Goal: Task Accomplishment & Management: Complete application form

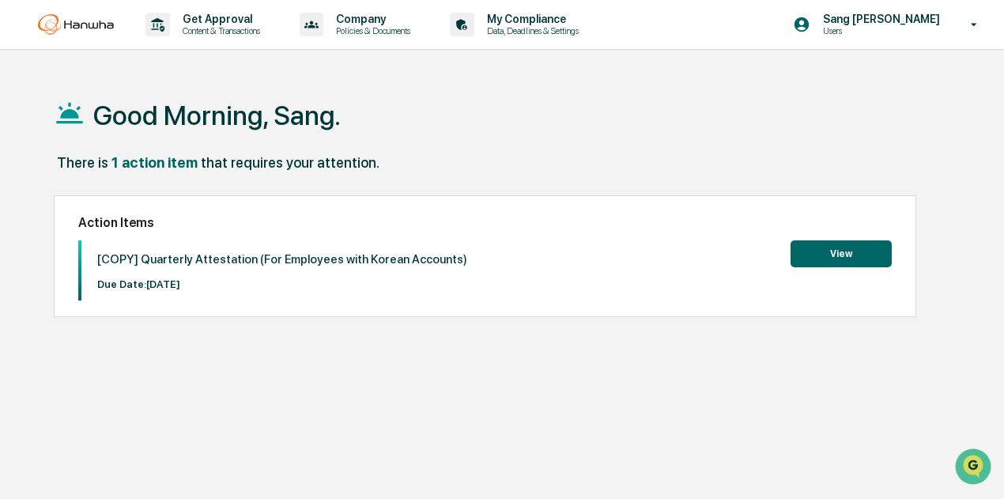
click at [865, 262] on button "View" at bounding box center [841, 253] width 101 height 27
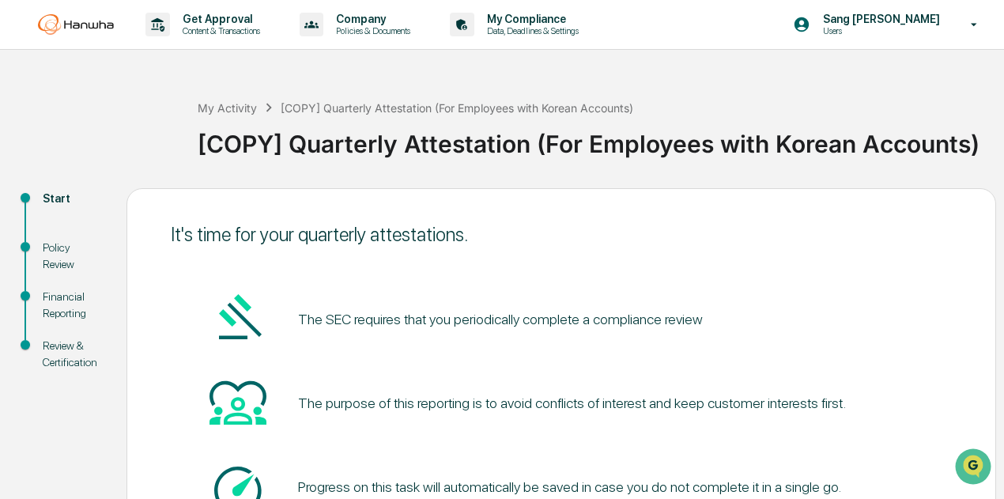
scroll to position [138, 0]
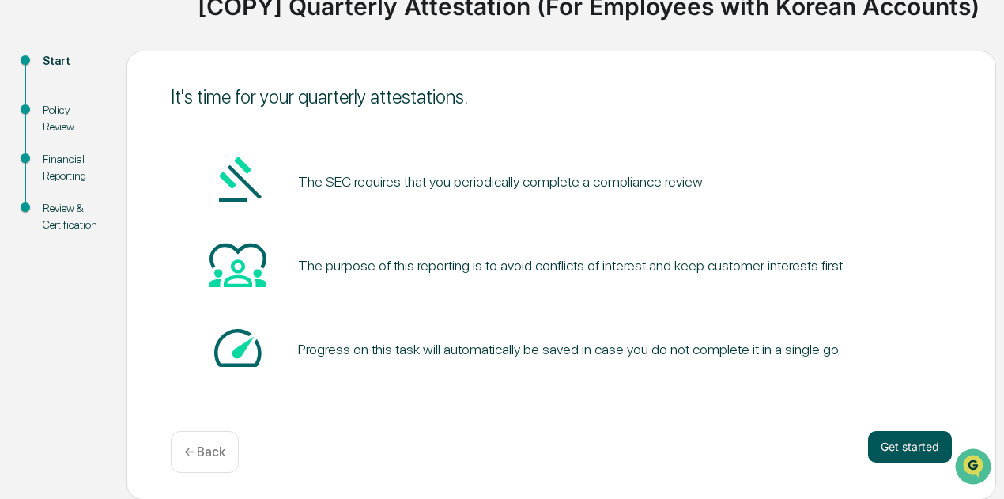
click at [898, 445] on button "Get started" at bounding box center [910, 447] width 84 height 32
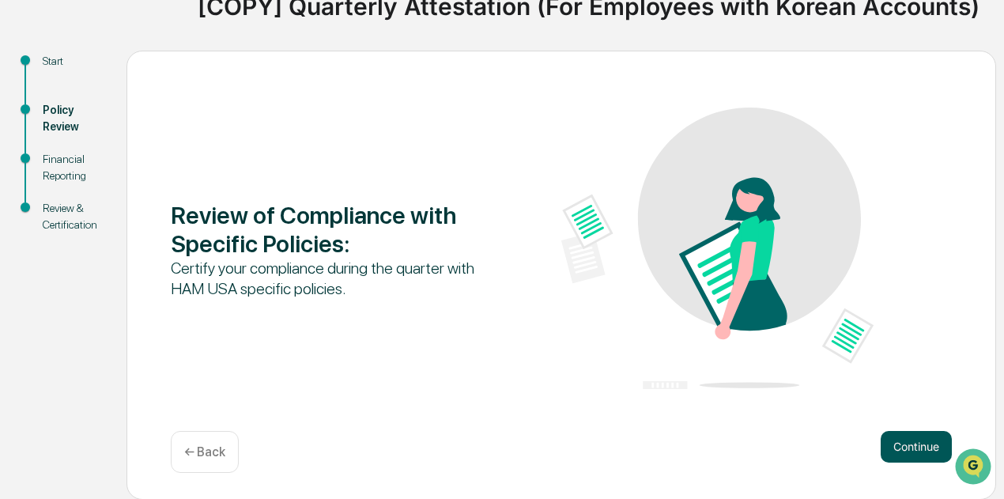
click at [931, 451] on button "Continue" at bounding box center [916, 447] width 71 height 32
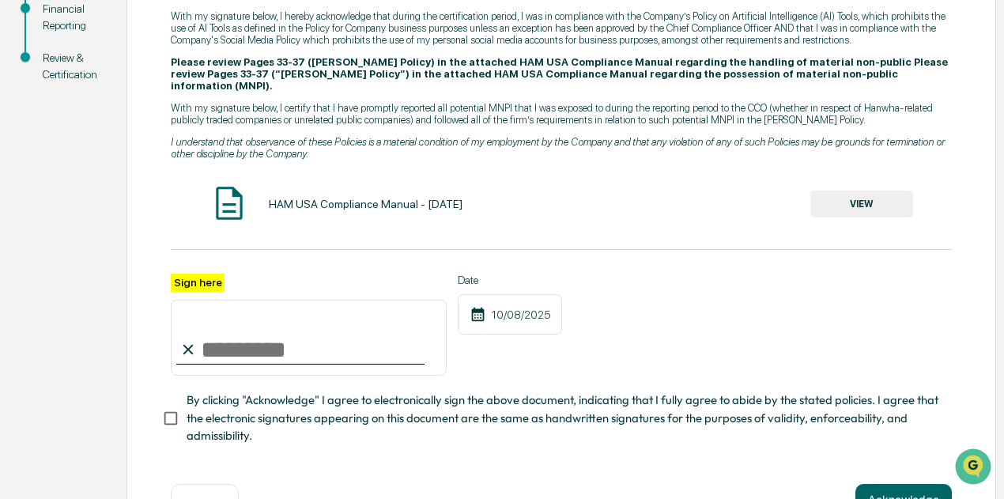
scroll to position [330, 0]
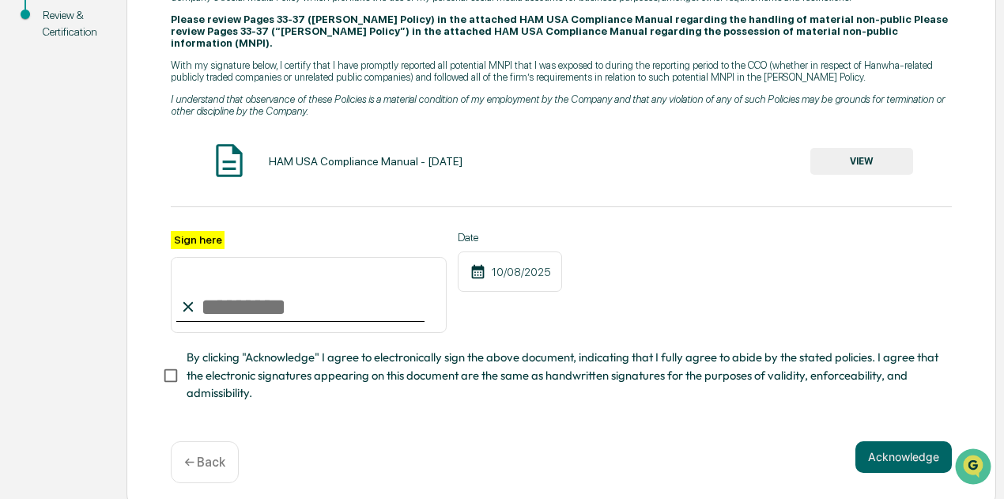
click at [312, 292] on input "Sign here" at bounding box center [309, 295] width 276 height 76
click at [892, 189] on div "Please review Pages H-1/H-2 (Policy on Artificial Intelligence (AI) Tools) and …" at bounding box center [561, 168] width 781 height 469
click at [863, 148] on button "VIEW" at bounding box center [861, 161] width 103 height 27
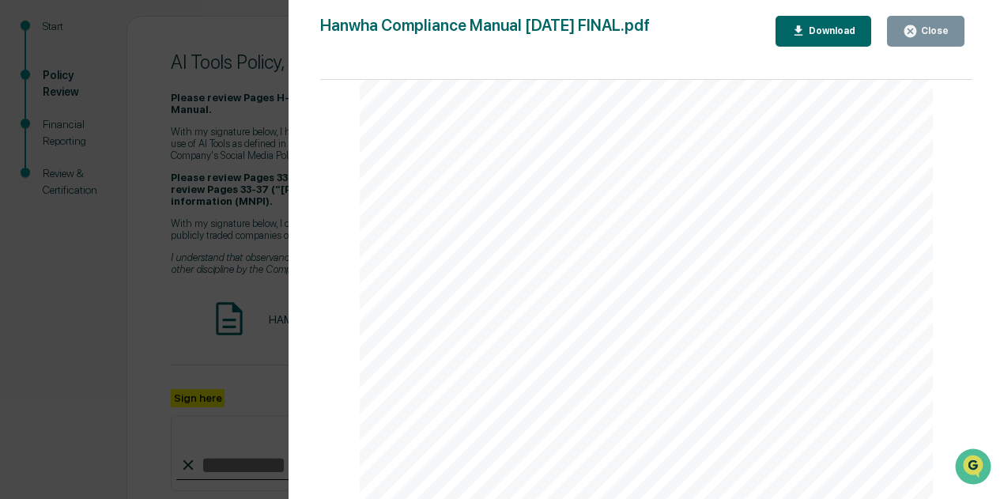
scroll to position [59934, 0]
drag, startPoint x: 969, startPoint y: 96, endPoint x: 8, endPoint y: 2, distance: 965.2
click at [927, 28] on div "Close" at bounding box center [933, 30] width 31 height 11
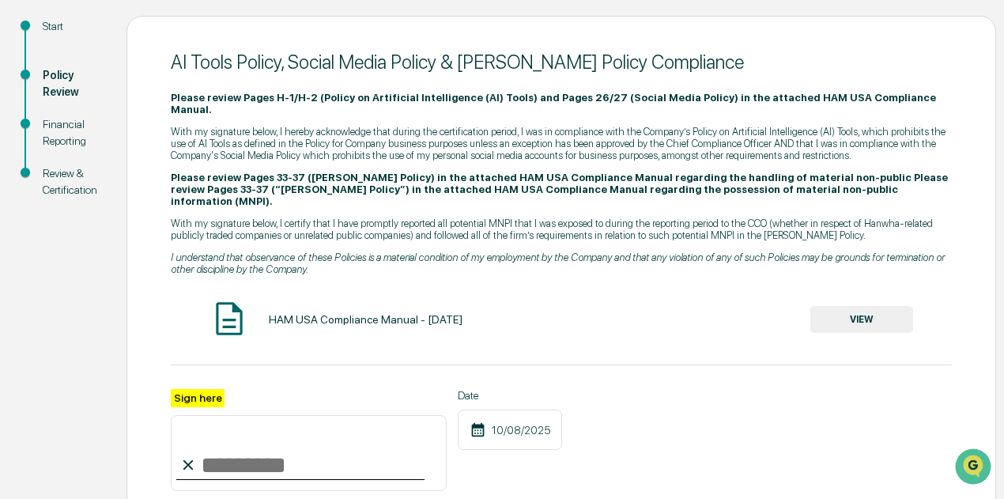
click at [281, 453] on input "Sign here" at bounding box center [309, 453] width 276 height 76
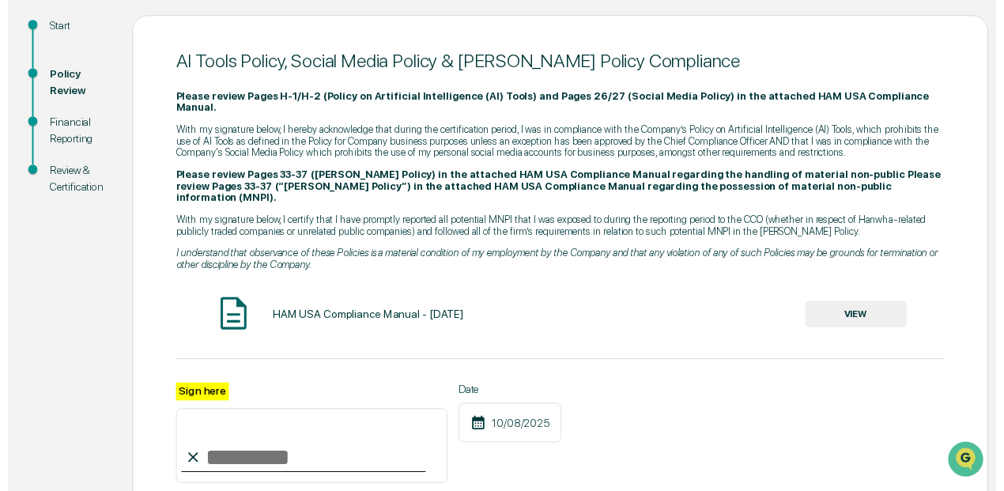
scroll to position [330, 0]
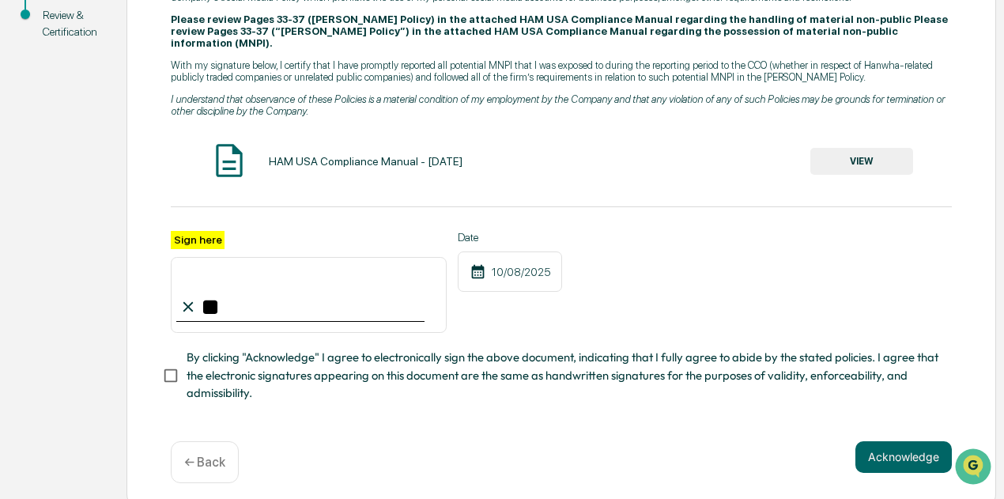
type input "*"
type input "**********"
click at [161, 364] on div "AI Tools Policy, Social Media Policy & [PERSON_NAME] Policy Compliance Please r…" at bounding box center [562, 184] width 870 height 652
click at [902, 458] on button "Acknowledge" at bounding box center [903, 457] width 96 height 32
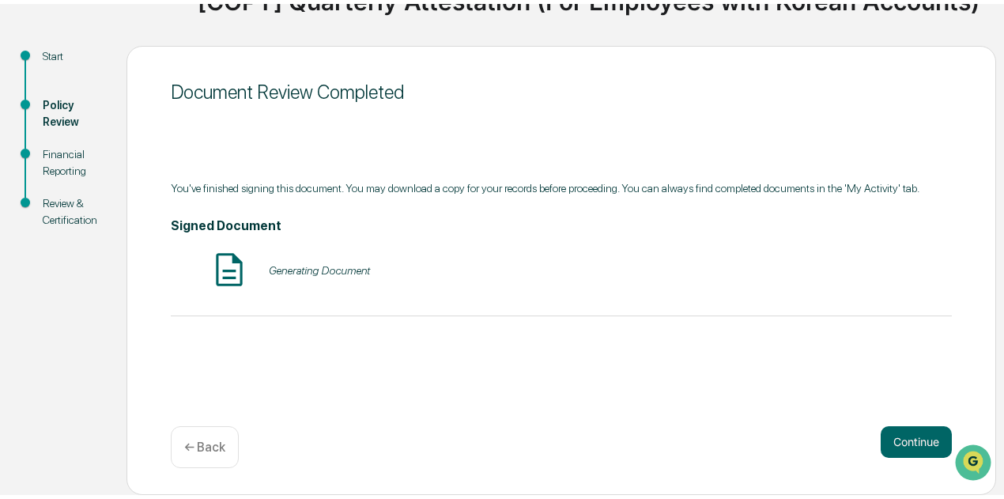
scroll to position [138, 0]
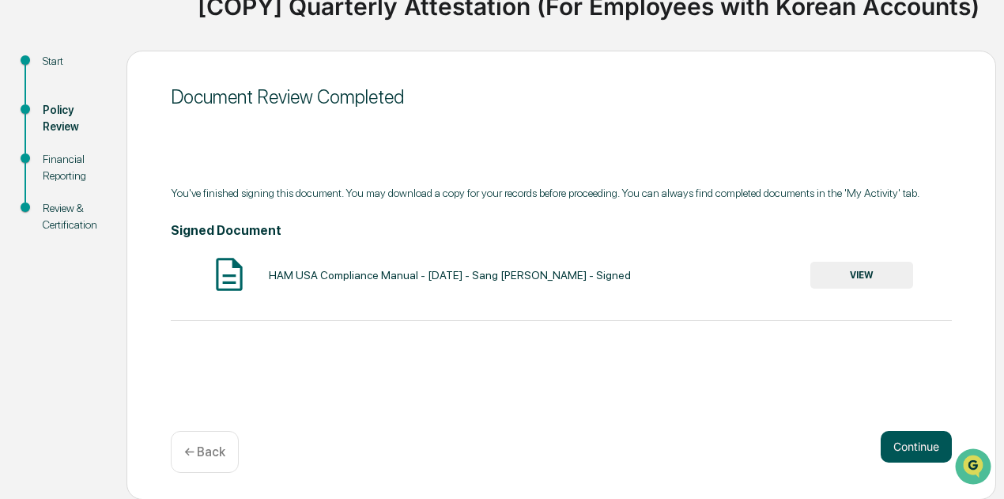
click at [950, 448] on button "Continue" at bounding box center [916, 447] width 71 height 32
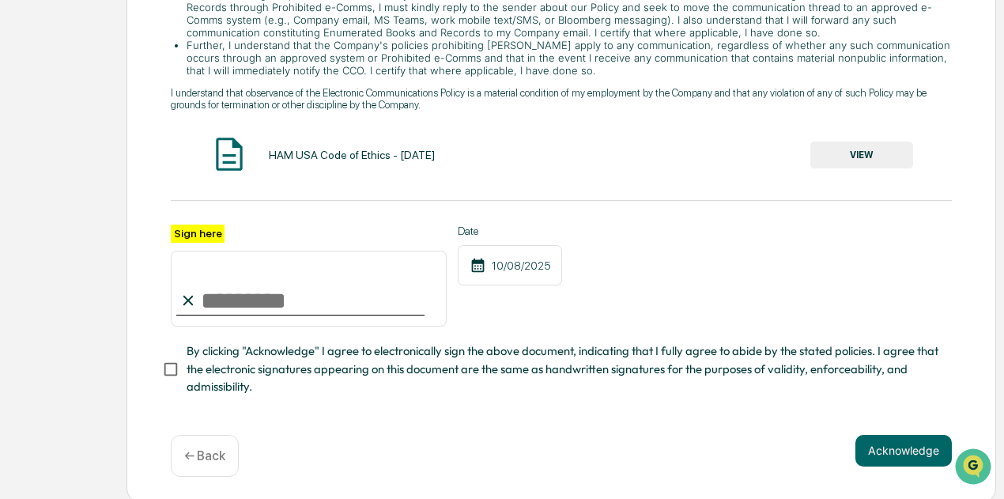
scroll to position [454, 0]
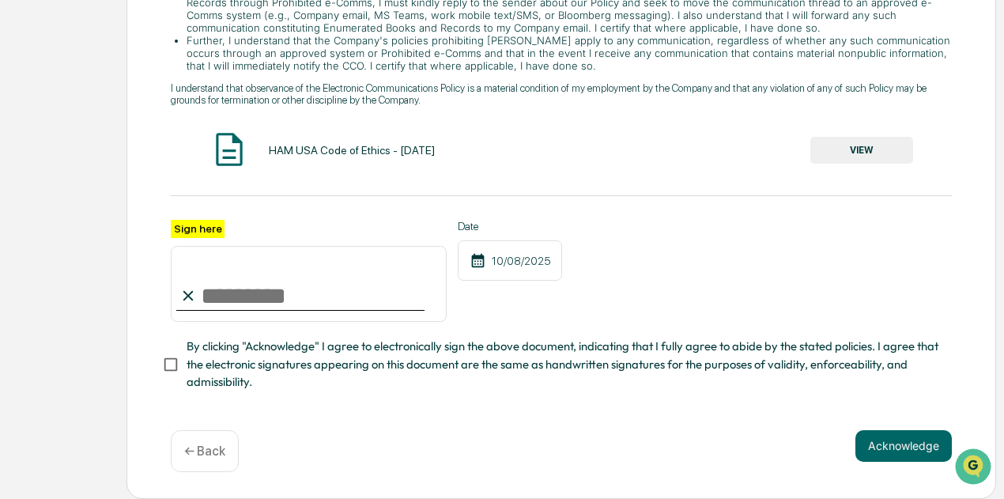
click at [293, 300] on input "Sign here" at bounding box center [309, 284] width 276 height 76
type input "**********"
click at [898, 451] on button "Acknowledge" at bounding box center [903, 446] width 96 height 32
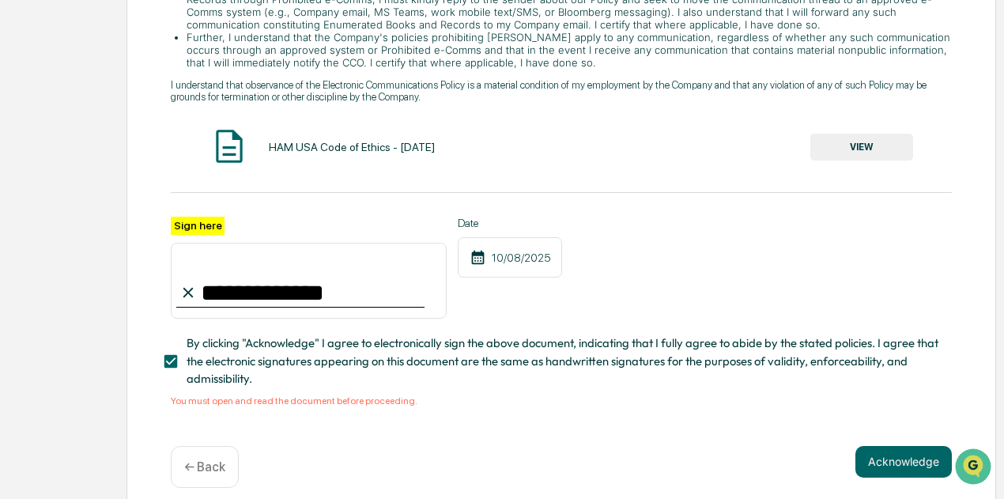
click at [873, 157] on button "VIEW" at bounding box center [861, 147] width 103 height 27
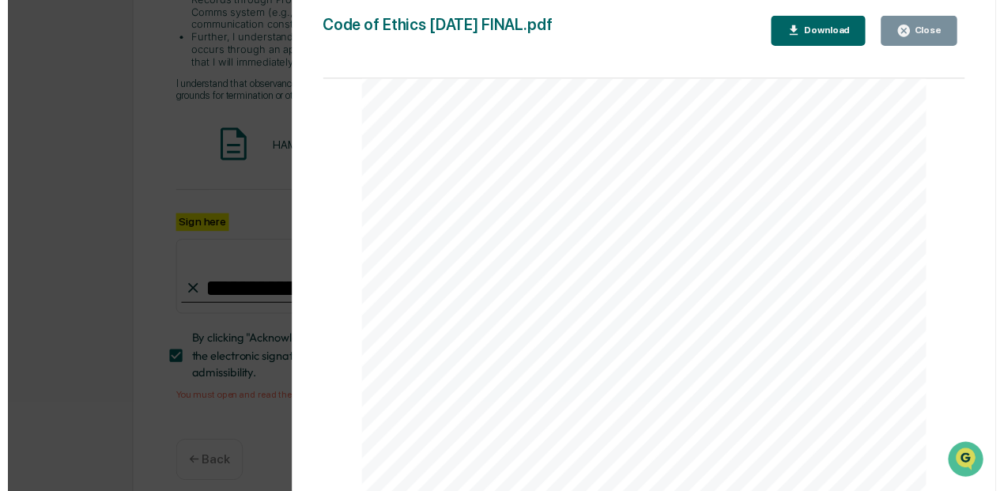
scroll to position [20474, 0]
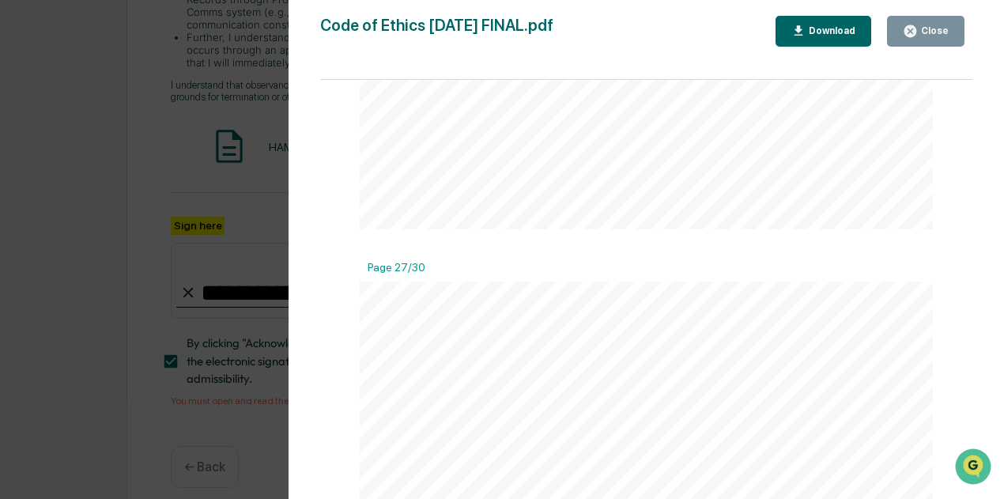
click at [932, 28] on div "Close" at bounding box center [933, 30] width 31 height 11
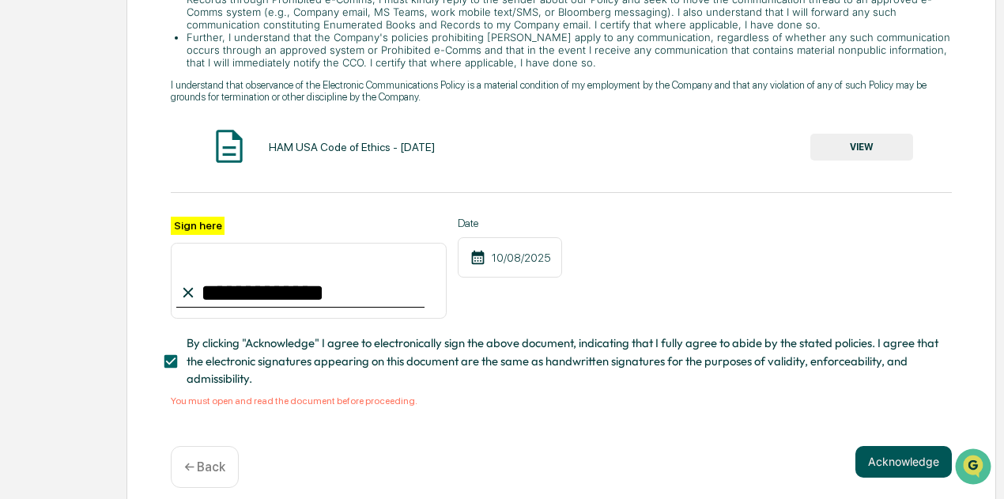
click at [886, 469] on button "Acknowledge" at bounding box center [903, 462] width 96 height 32
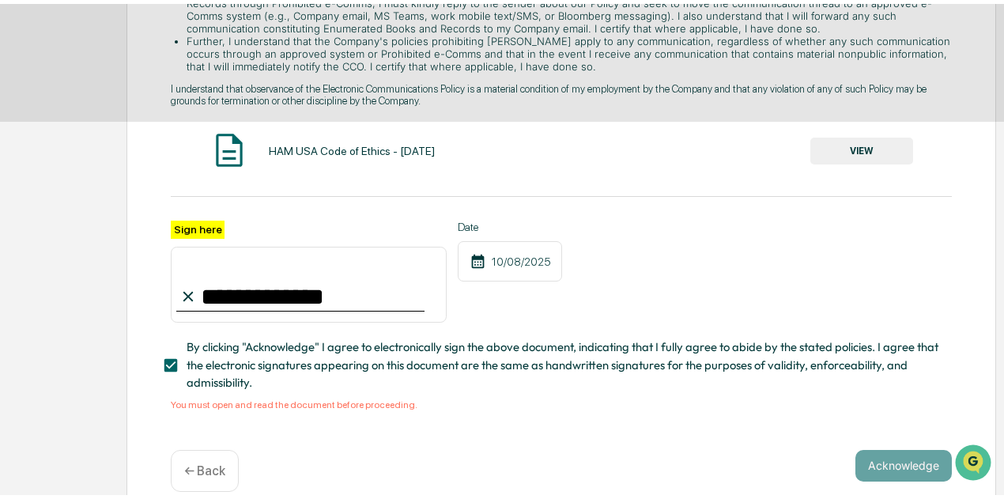
scroll to position [138, 0]
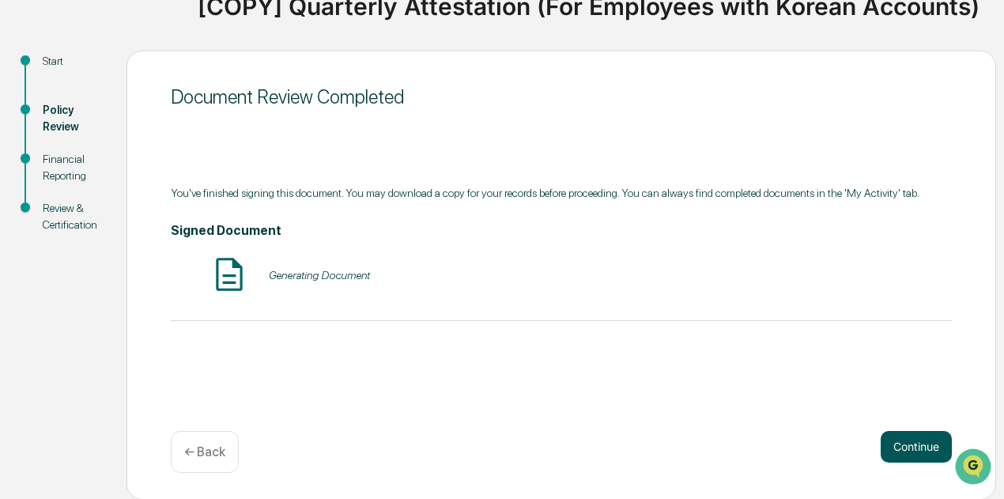
click at [904, 445] on button "Continue" at bounding box center [916, 447] width 71 height 32
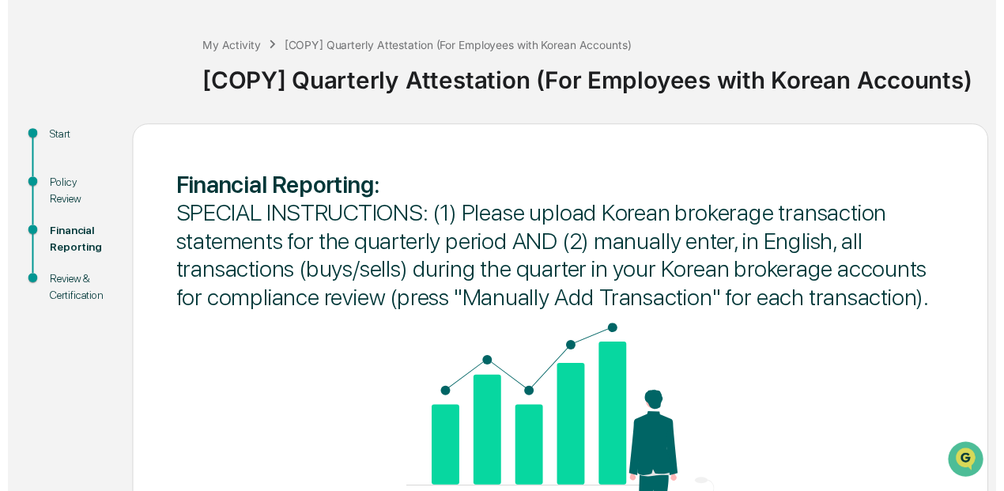
scroll to position [221, 0]
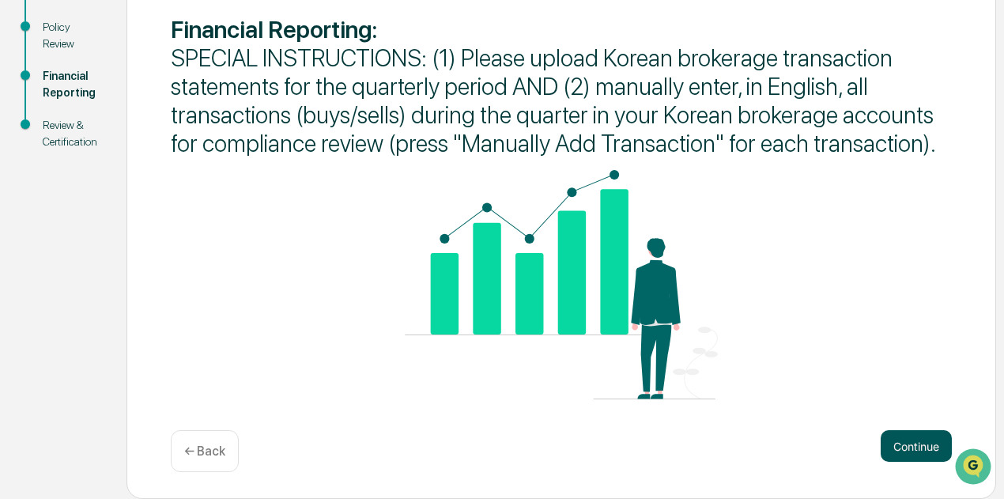
click at [896, 459] on button "Continue" at bounding box center [916, 446] width 71 height 32
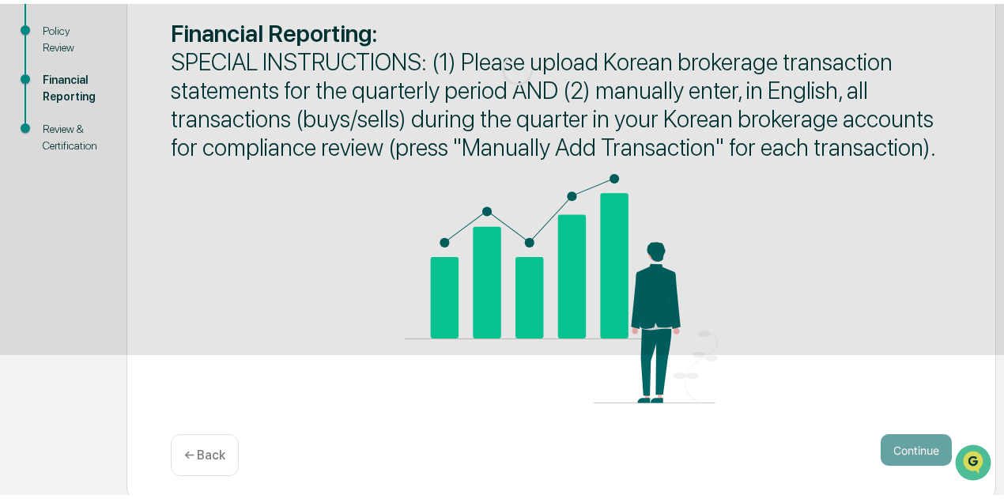
scroll to position [138, 0]
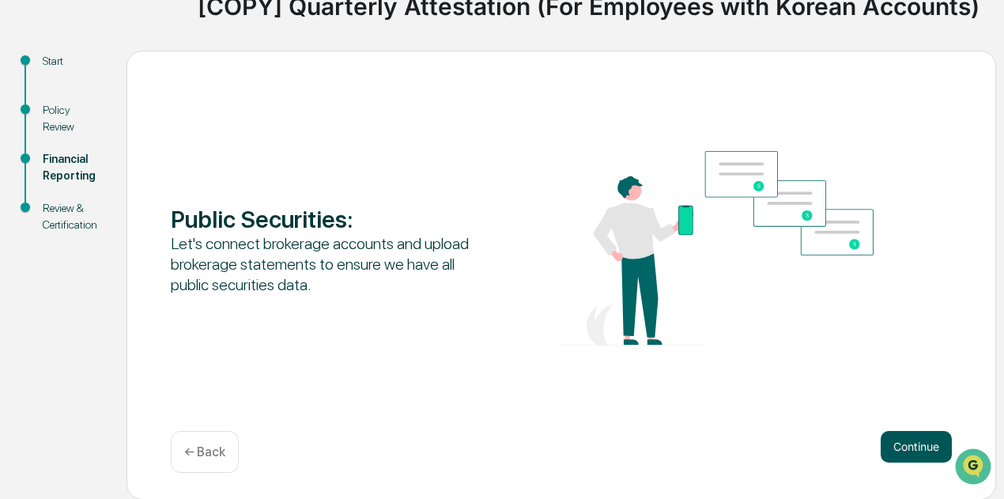
click at [911, 444] on button "Continue" at bounding box center [916, 447] width 71 height 32
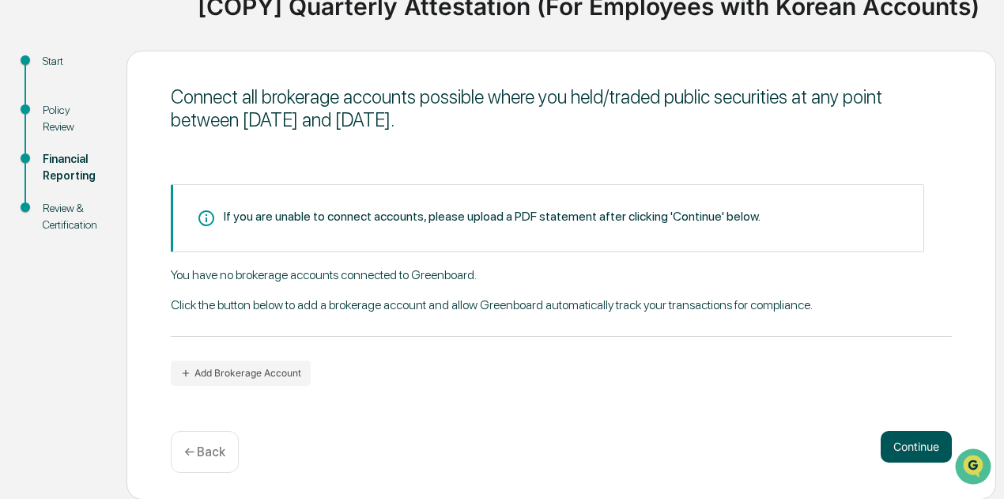
click at [892, 443] on button "Continue" at bounding box center [916, 447] width 71 height 32
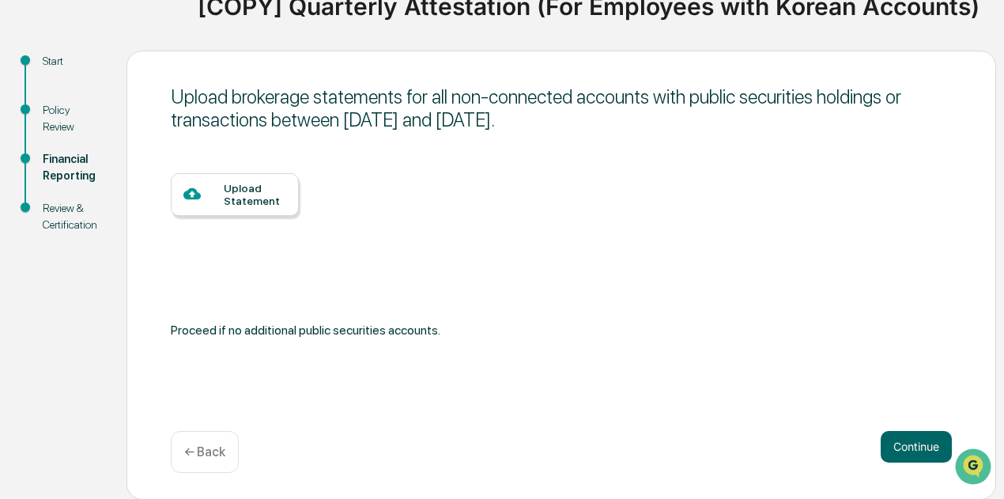
click at [232, 192] on div "Upload Statement" at bounding box center [255, 194] width 62 height 25
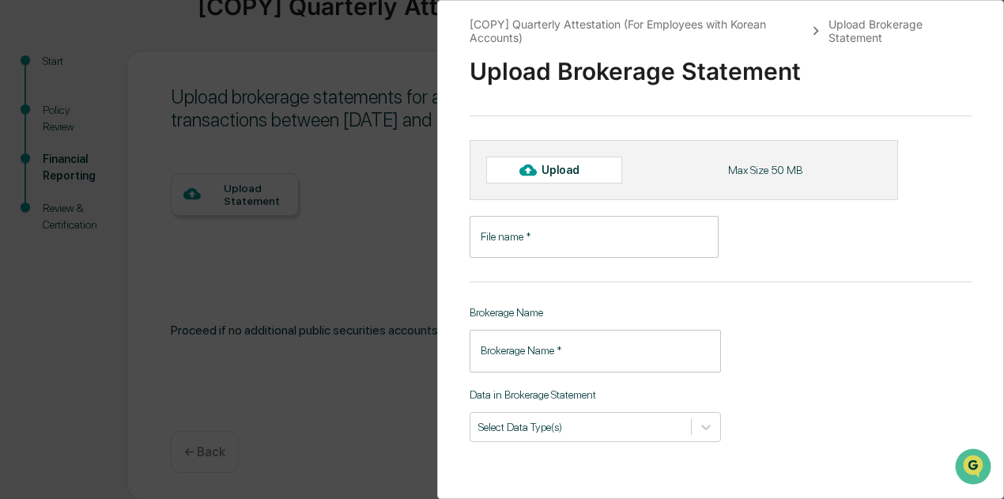
click at [587, 178] on div "Upload" at bounding box center [554, 170] width 136 height 27
click at [593, 176] on div "Upload" at bounding box center [554, 170] width 136 height 27
type input "**********"
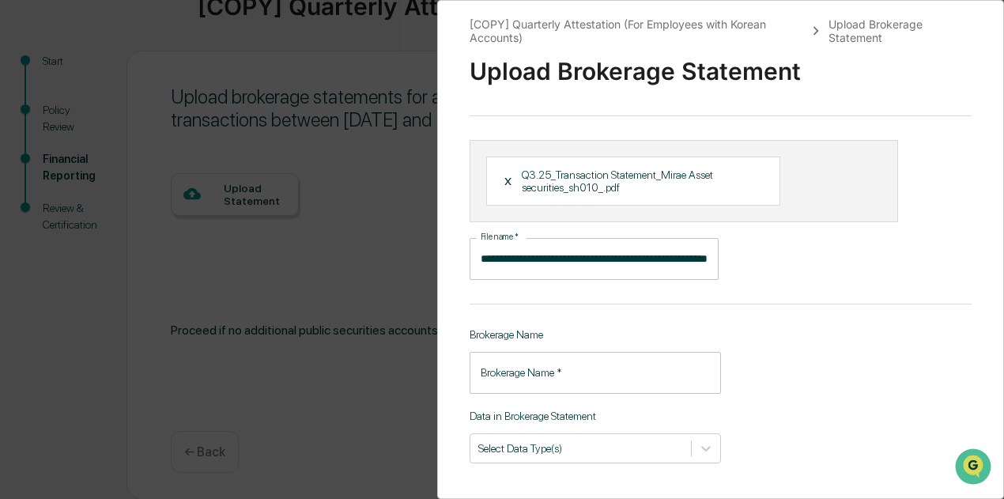
click at [635, 385] on input "Brokerage Name   *" at bounding box center [595, 373] width 251 height 42
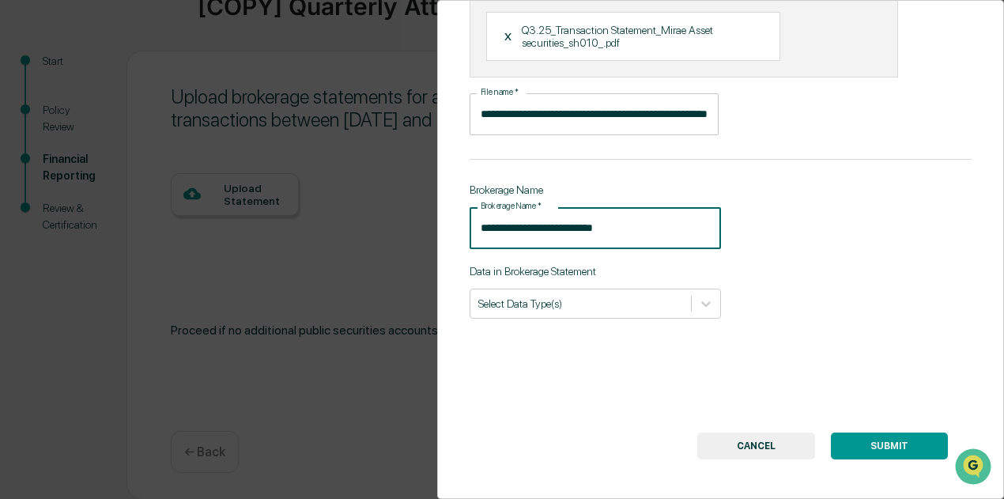
scroll to position [158, 0]
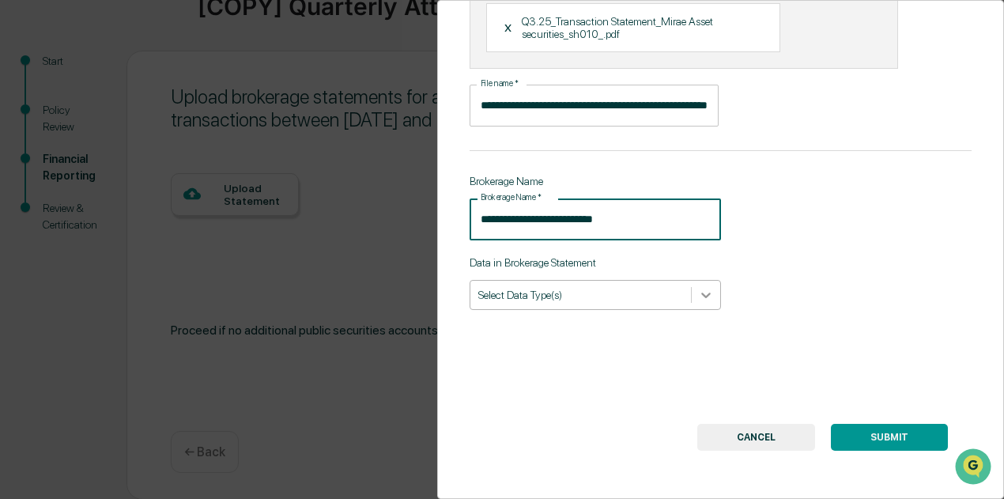
type input "**********"
click at [716, 300] on div at bounding box center [706, 295] width 28 height 28
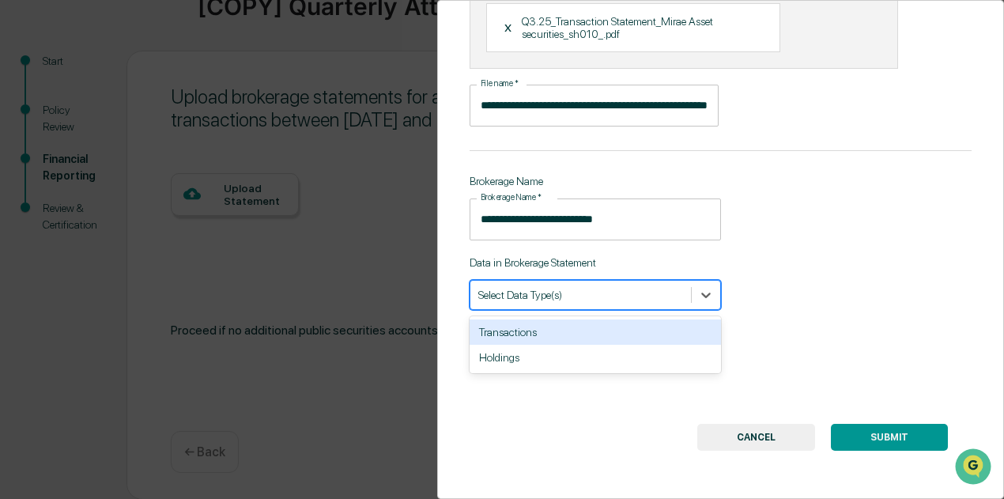
click at [648, 323] on div "Transactions" at bounding box center [595, 331] width 251 height 25
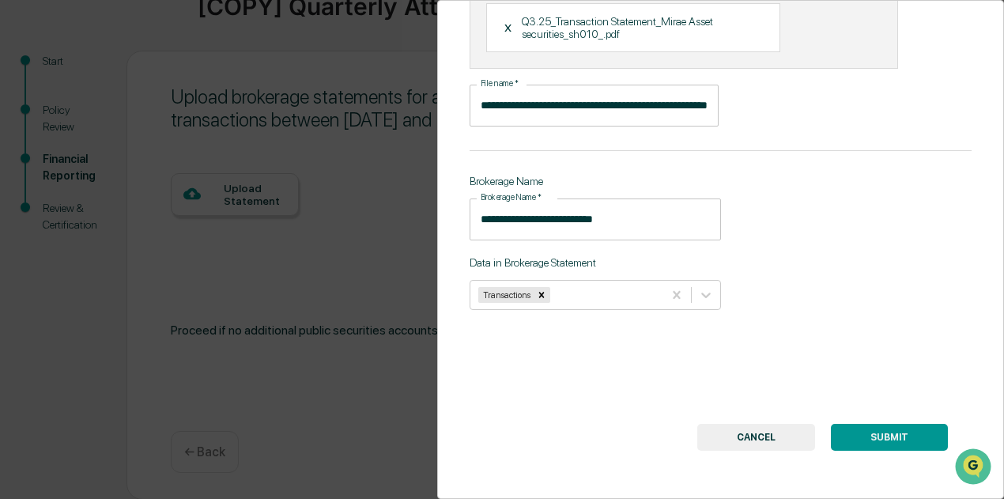
click at [906, 425] on button "SUBMIT" at bounding box center [889, 437] width 117 height 27
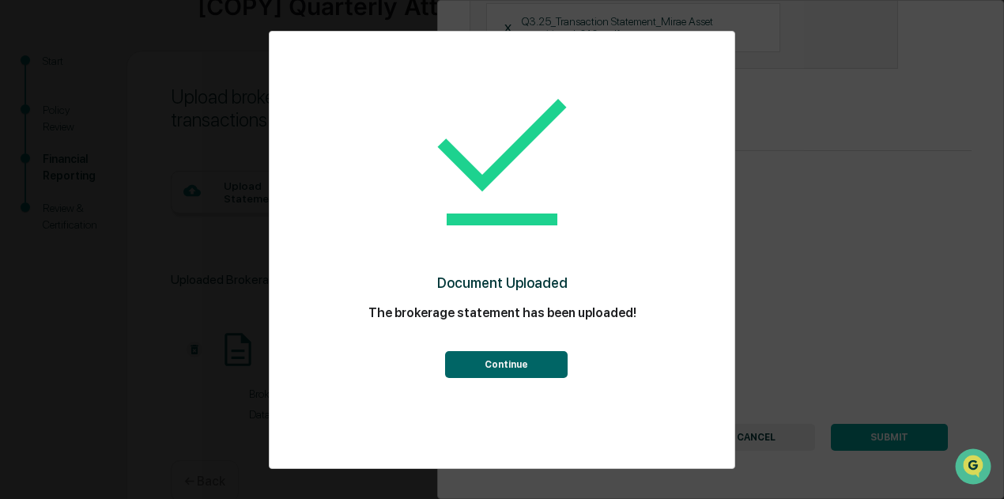
click at [547, 374] on button "Continue" at bounding box center [506, 364] width 123 height 27
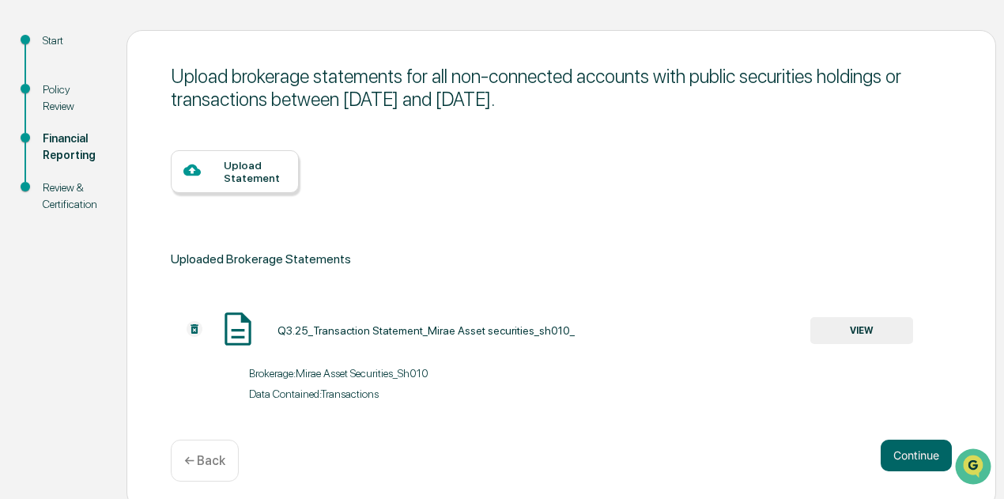
click at [250, 168] on div "Upload Statement" at bounding box center [255, 171] width 62 height 25
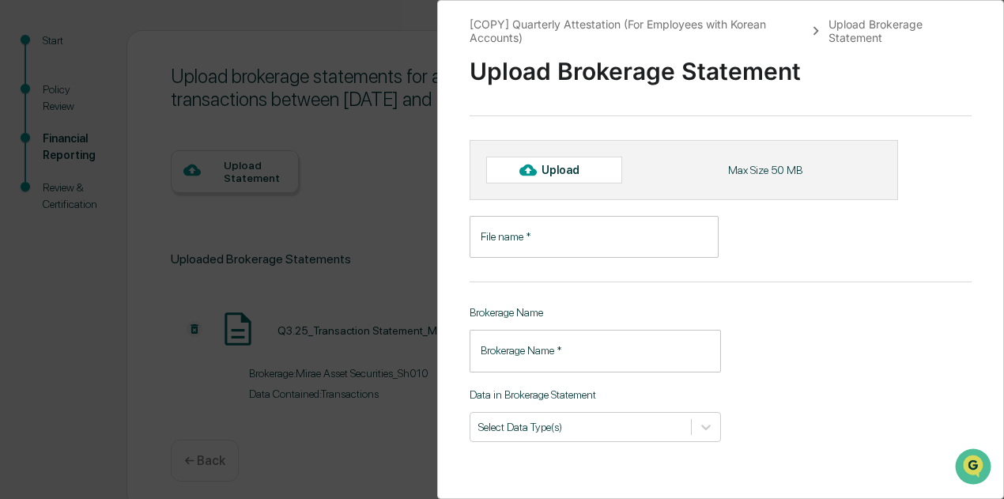
click at [599, 181] on div "Upload" at bounding box center [554, 170] width 136 height 27
type input "**********"
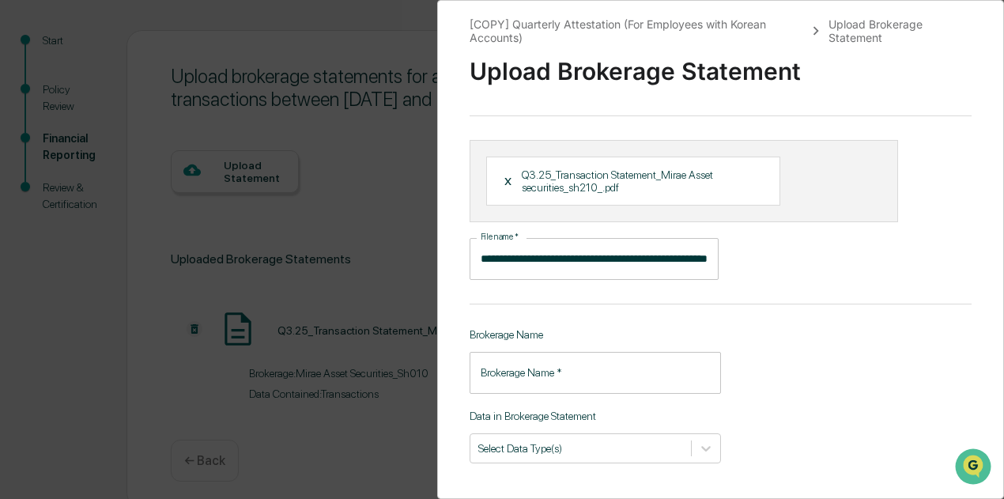
click at [553, 380] on input "Brokerage Name   *" at bounding box center [595, 373] width 251 height 42
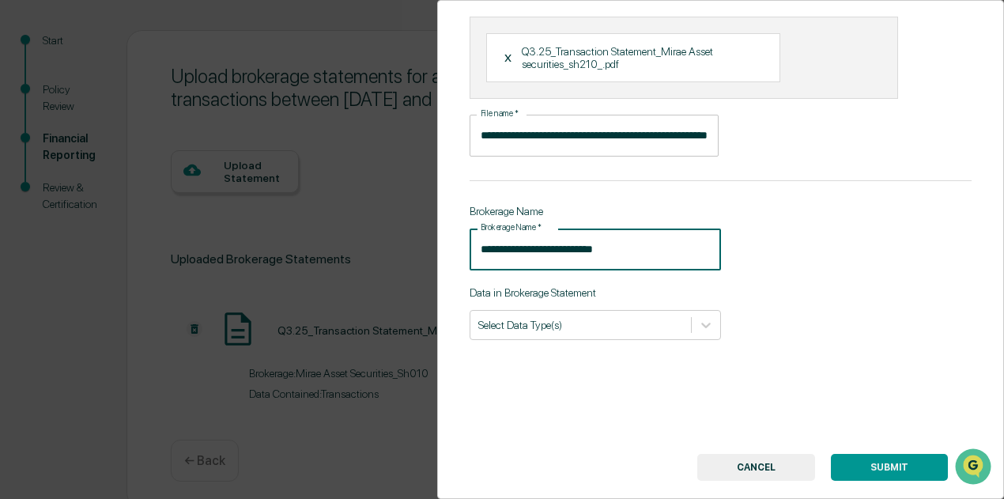
scroll to position [164, 0]
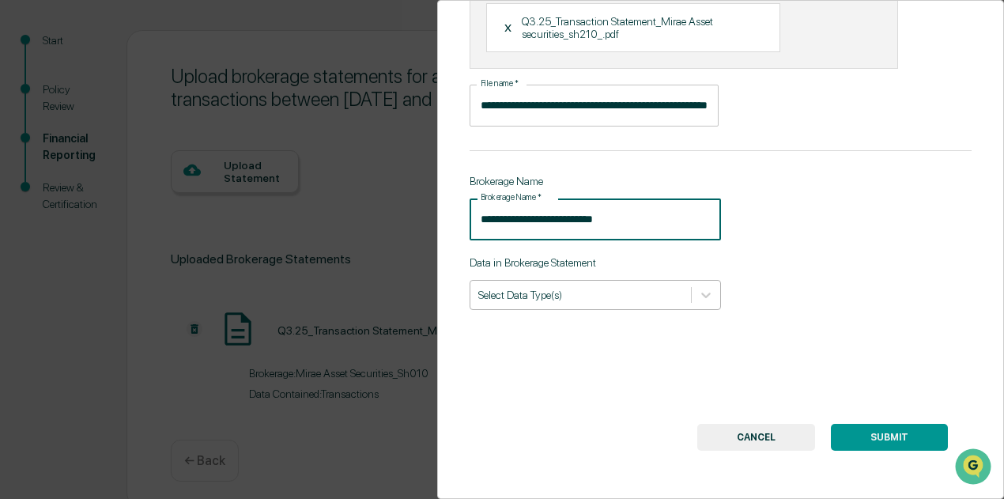
type input "**********"
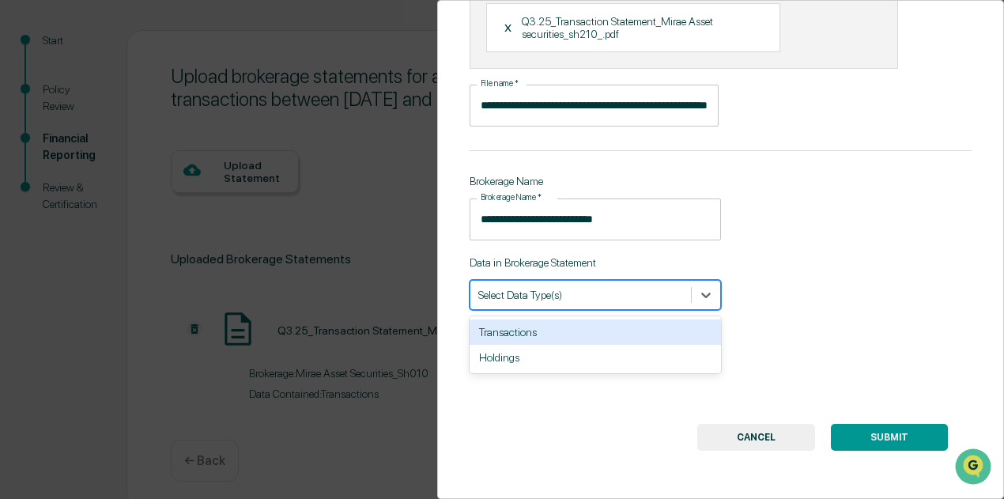
click at [637, 288] on div at bounding box center [580, 295] width 205 height 15
click at [621, 325] on div "Transactions" at bounding box center [595, 331] width 251 height 25
click at [859, 436] on button "SUBMIT" at bounding box center [889, 437] width 117 height 27
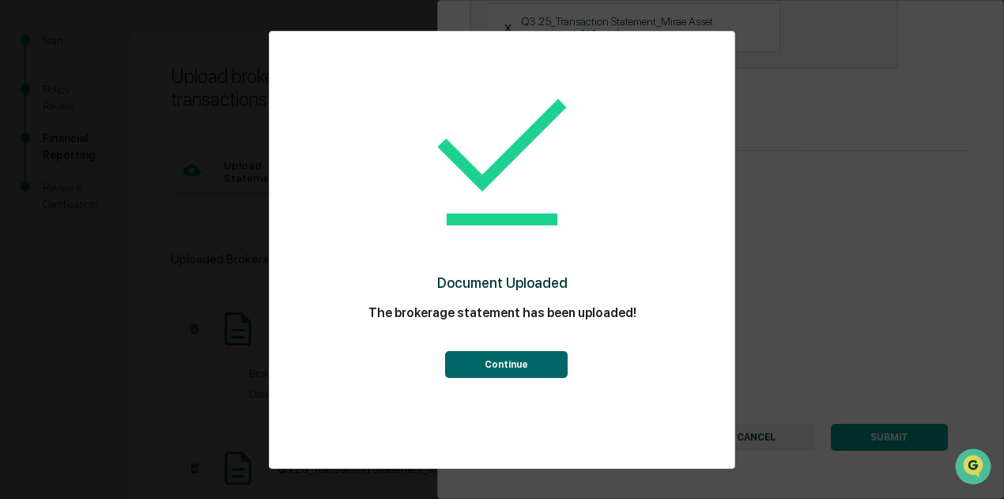
click at [493, 388] on div "Document Uploaded The brokerage statement has been uploaded! Continue" at bounding box center [502, 222] width 402 height 350
click at [500, 376] on button "Continue" at bounding box center [506, 364] width 123 height 27
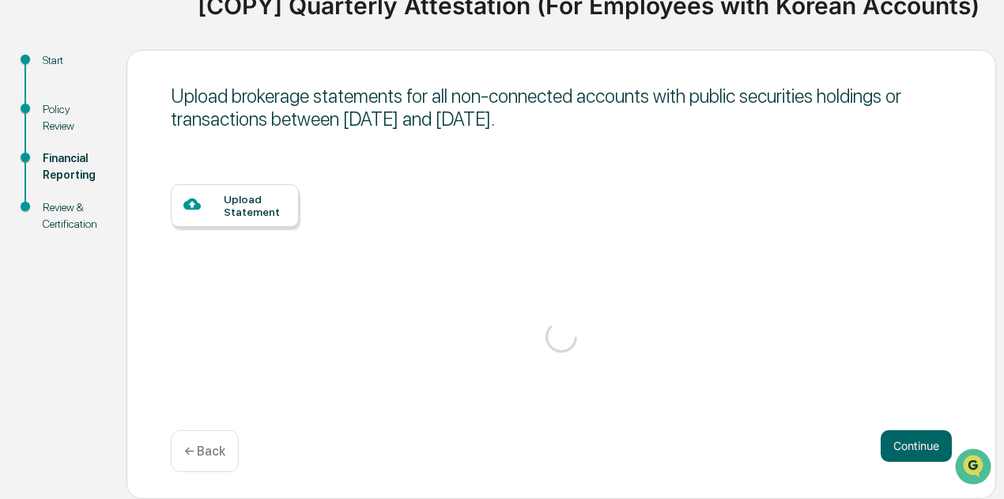
scroll to position [141, 0]
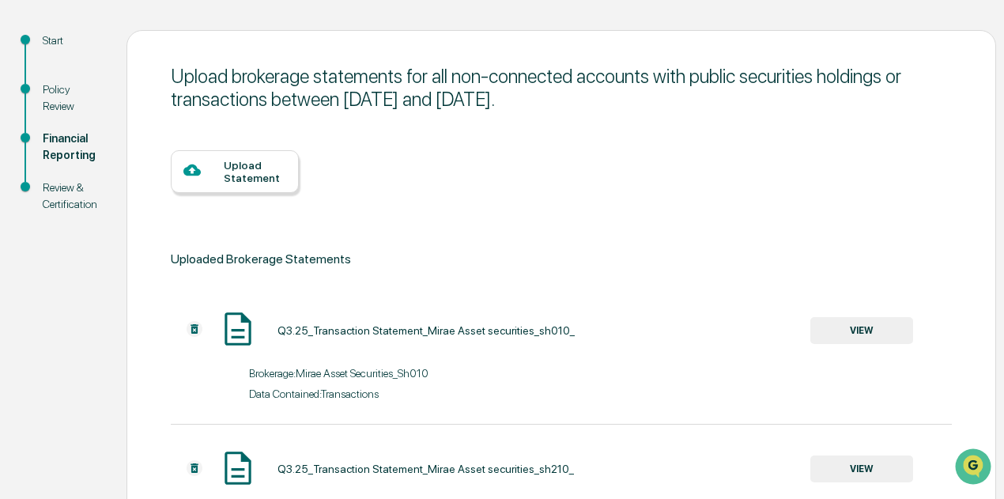
click at [233, 184] on div "Upload Statement" at bounding box center [255, 171] width 62 height 25
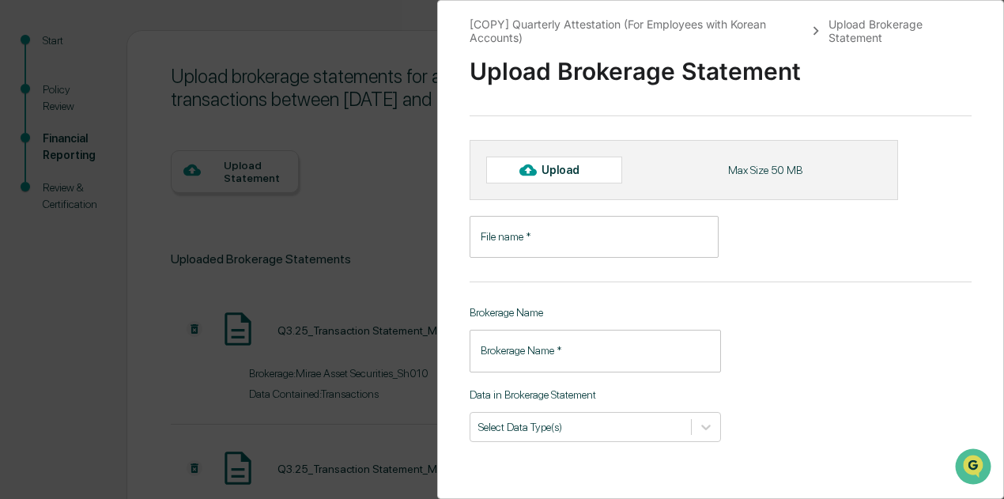
click at [567, 181] on div "Upload" at bounding box center [554, 170] width 136 height 27
type input "**********"
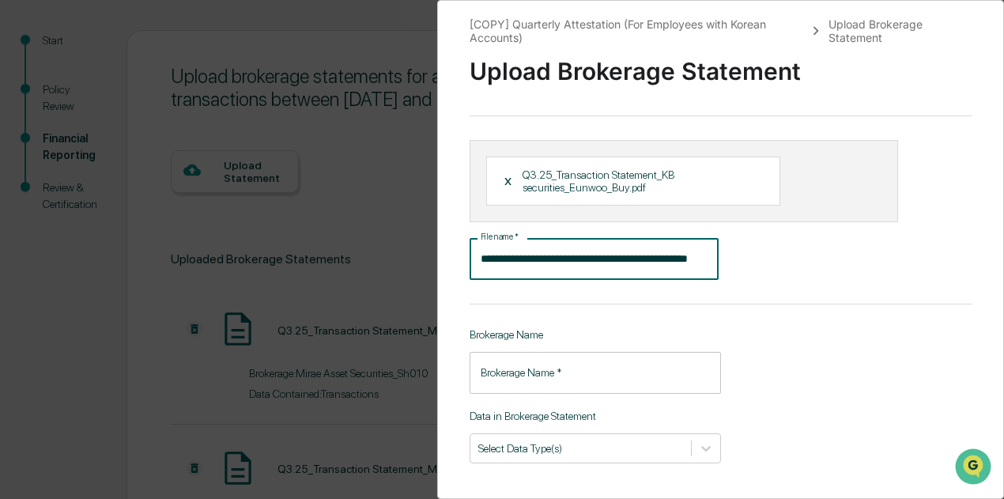
click at [531, 252] on input "**********" at bounding box center [594, 259] width 249 height 42
click at [687, 185] on p "Q3.25_Transaction Statement_KB securities_Eunwoo_Buy.pdf" at bounding box center [647, 180] width 249 height 25
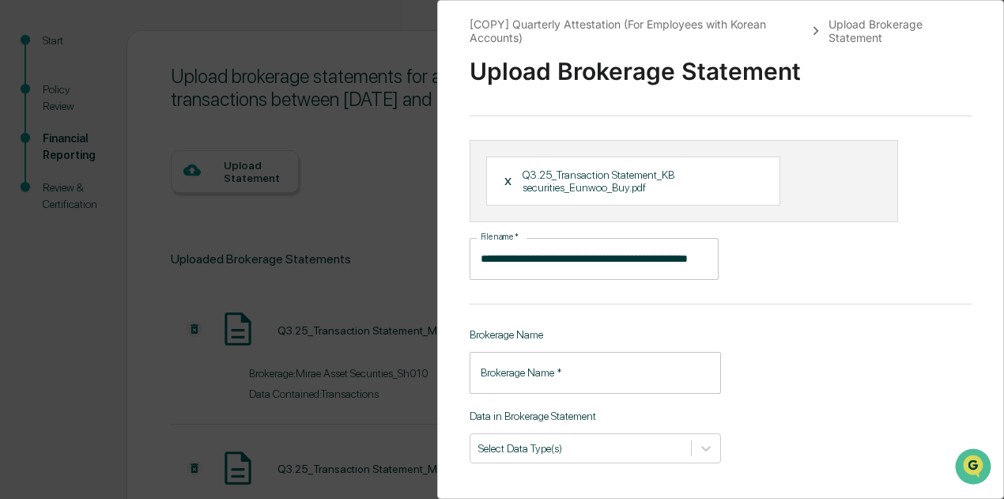
click at [614, 258] on input "**********" at bounding box center [594, 259] width 249 height 42
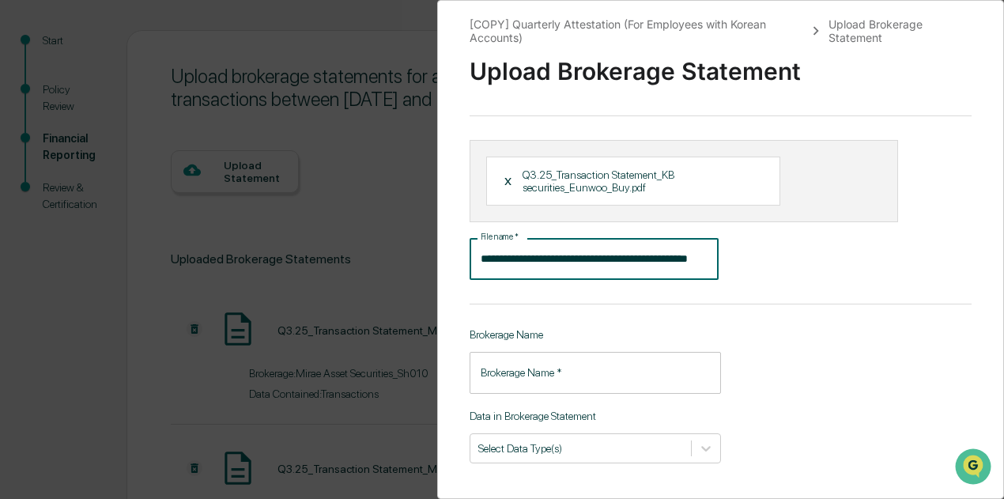
click at [479, 269] on input "**********" at bounding box center [594, 259] width 249 height 42
drag, startPoint x: 482, startPoint y: 261, endPoint x: 554, endPoint y: 208, distance: 89.3
click at [772, 259] on div "**********" at bounding box center [671, 259] width 402 height 42
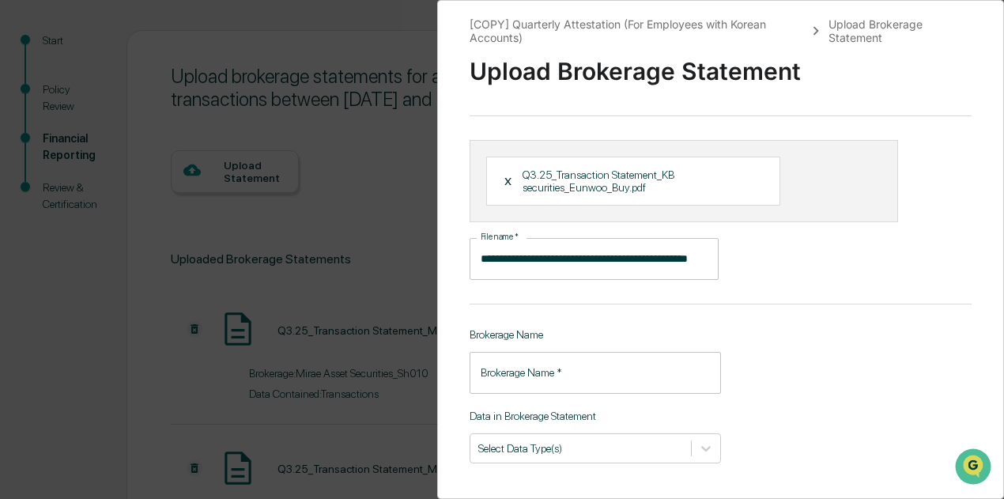
click at [507, 179] on div "X" at bounding box center [513, 181] width 19 height 14
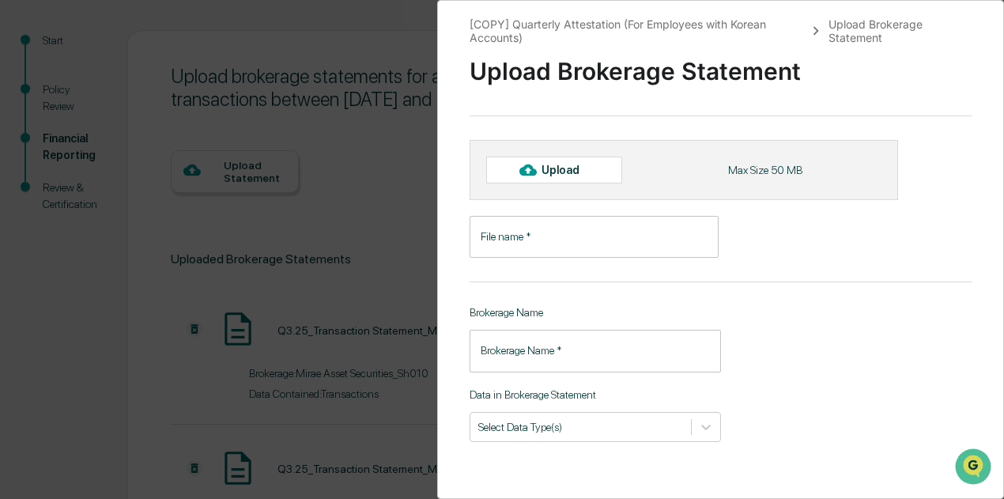
click at [534, 174] on icon at bounding box center [527, 170] width 17 height 12
type input "**********"
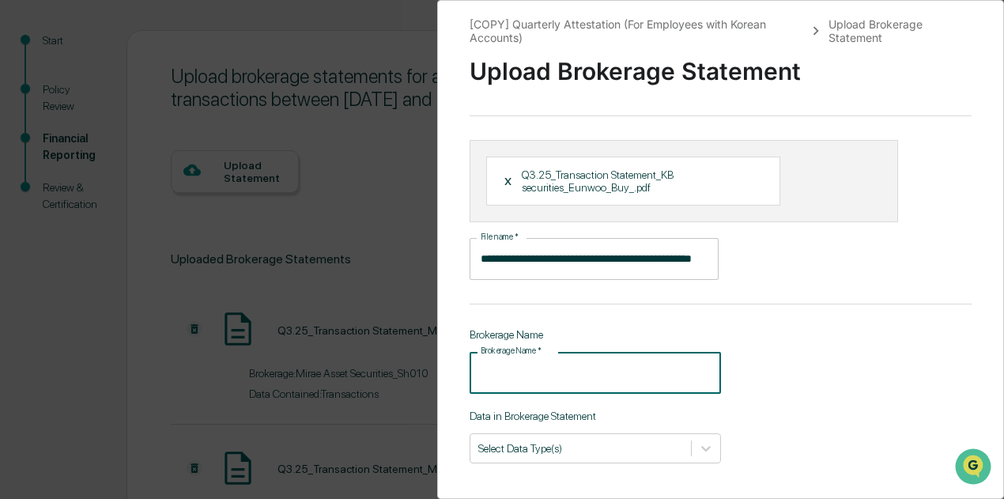
click at [554, 377] on input "Brokerage Name   *" at bounding box center [595, 373] width 251 height 42
type input "**********"
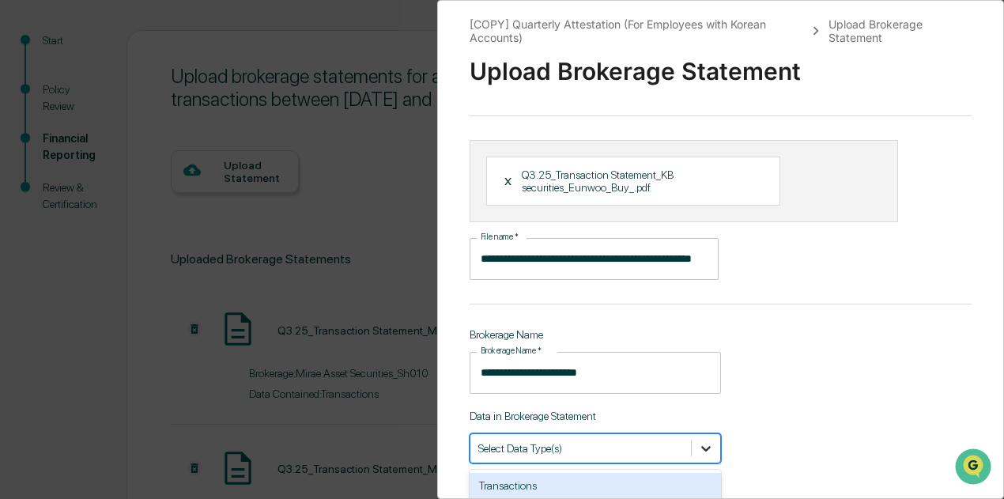
click at [708, 440] on div "2 results available. Use Up and Down to choose options, press Enter to select t…" at bounding box center [595, 448] width 251 height 30
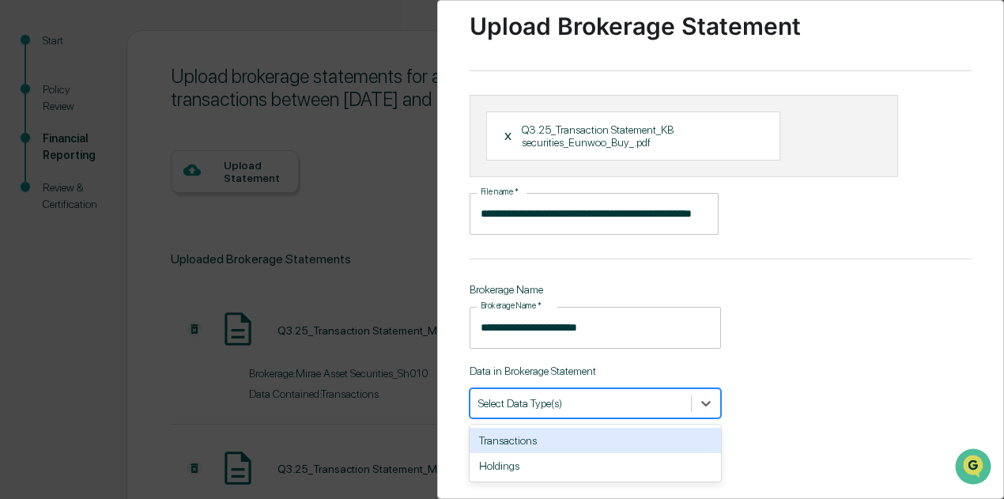
click at [653, 440] on div "Transactions" at bounding box center [595, 440] width 251 height 25
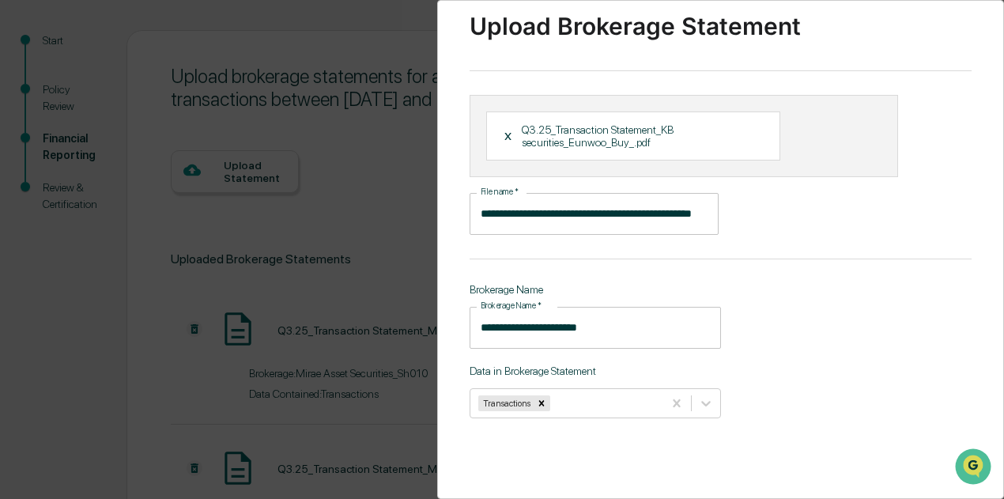
click at [863, 368] on div "**********" at bounding box center [720, 249] width 567 height 499
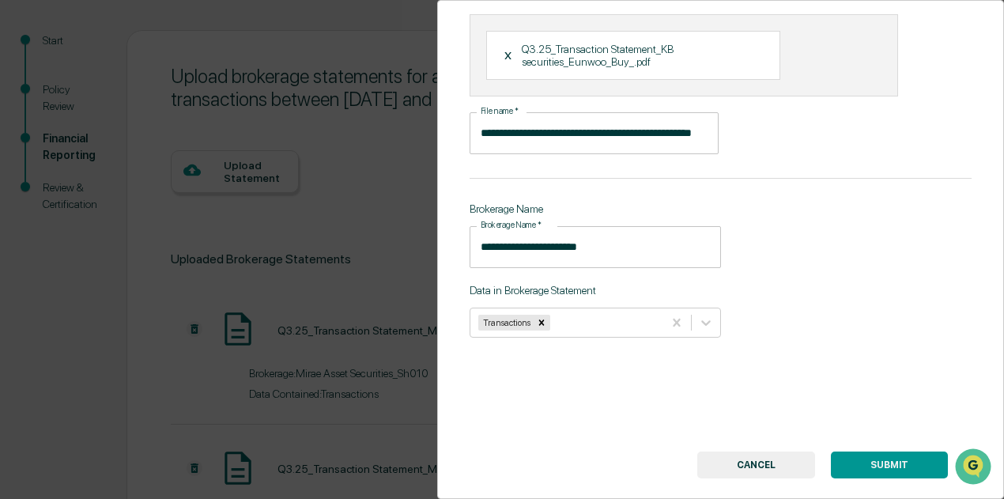
scroll to position [164, 0]
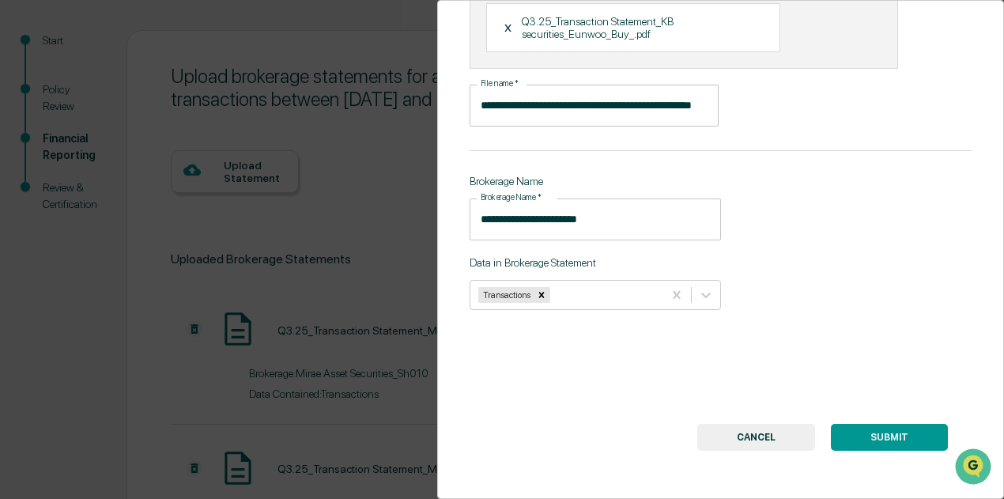
click at [906, 439] on button "SUBMIT" at bounding box center [889, 437] width 117 height 27
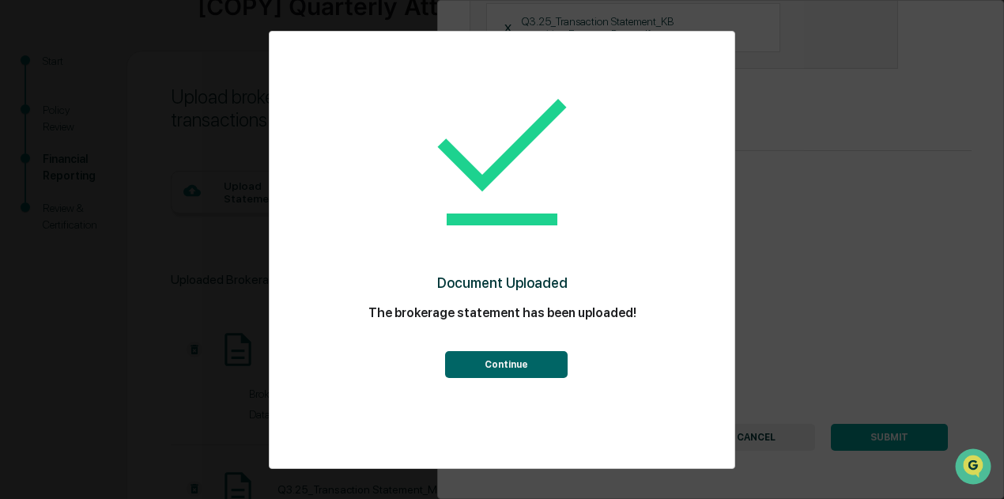
scroll to position [158, 0]
click at [552, 376] on button "Continue" at bounding box center [506, 364] width 123 height 27
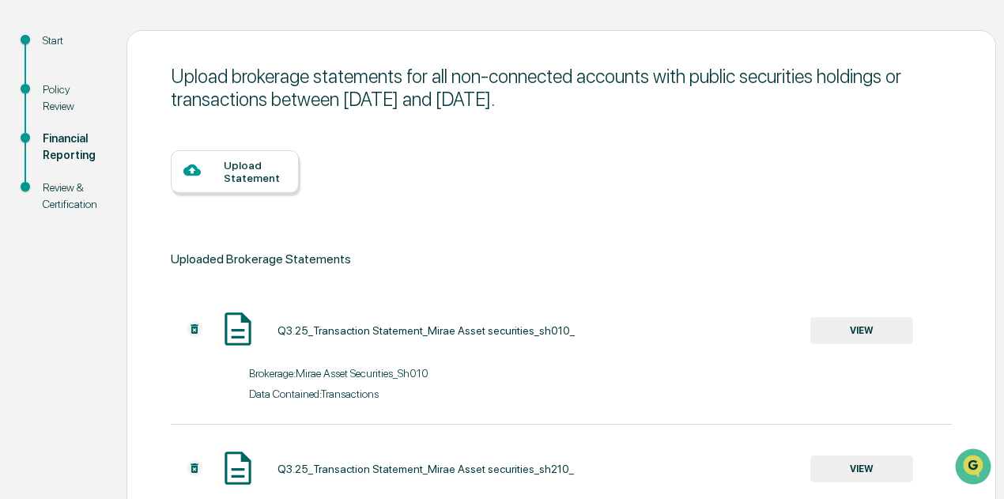
click at [241, 166] on div "Upload Statement" at bounding box center [255, 171] width 62 height 25
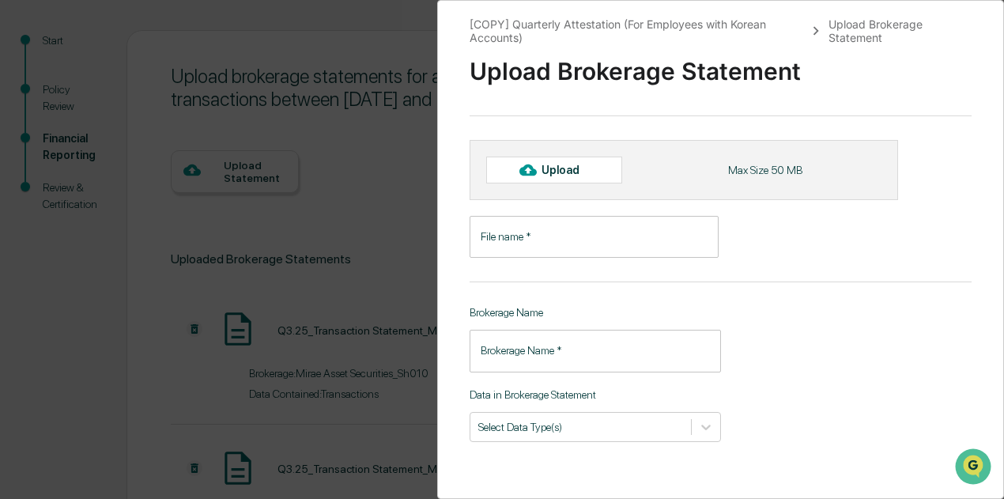
click at [576, 172] on div "Upload" at bounding box center [567, 170] width 51 height 13
type input "**********"
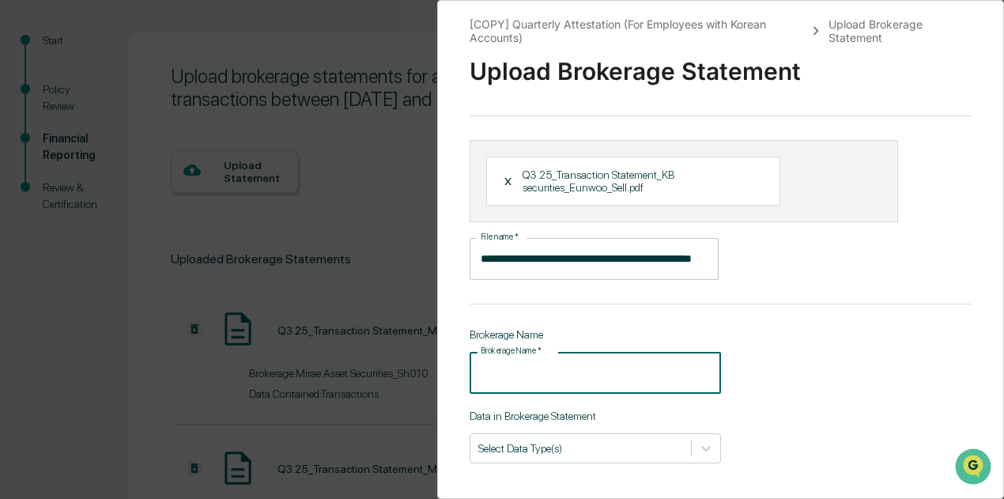
click at [553, 375] on input "Brokerage Name   *" at bounding box center [595, 373] width 251 height 42
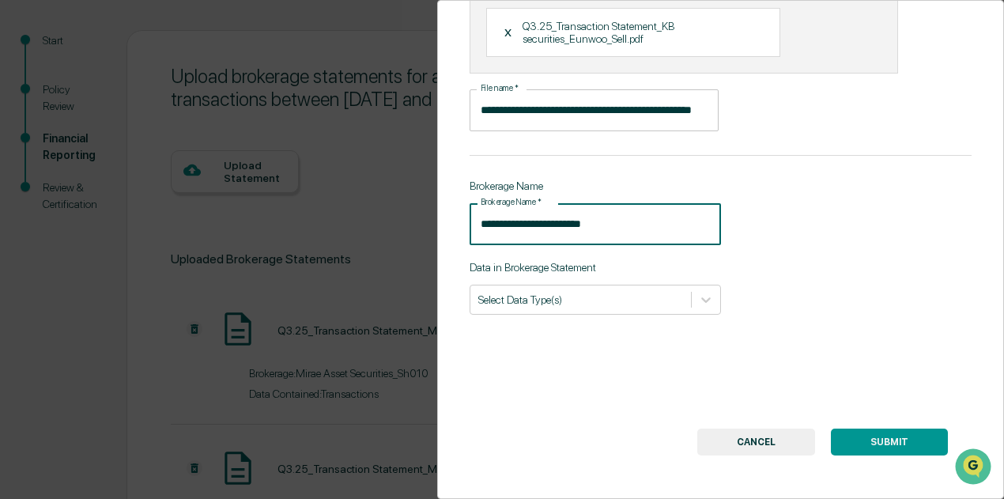
scroll to position [164, 0]
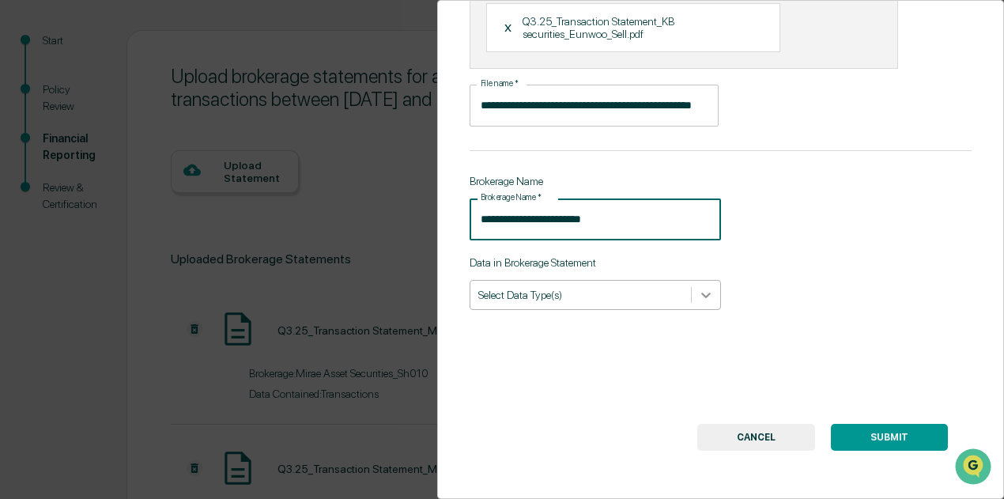
type input "**********"
click at [701, 287] on icon at bounding box center [706, 295] width 16 height 16
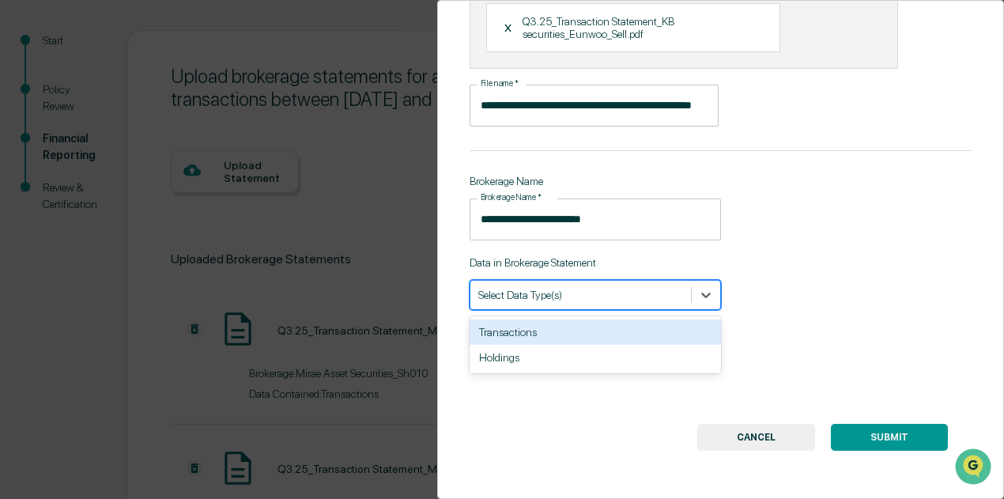
click at [642, 332] on div "Transactions" at bounding box center [595, 331] width 251 height 25
click at [691, 287] on span at bounding box center [691, 295] width 1 height 16
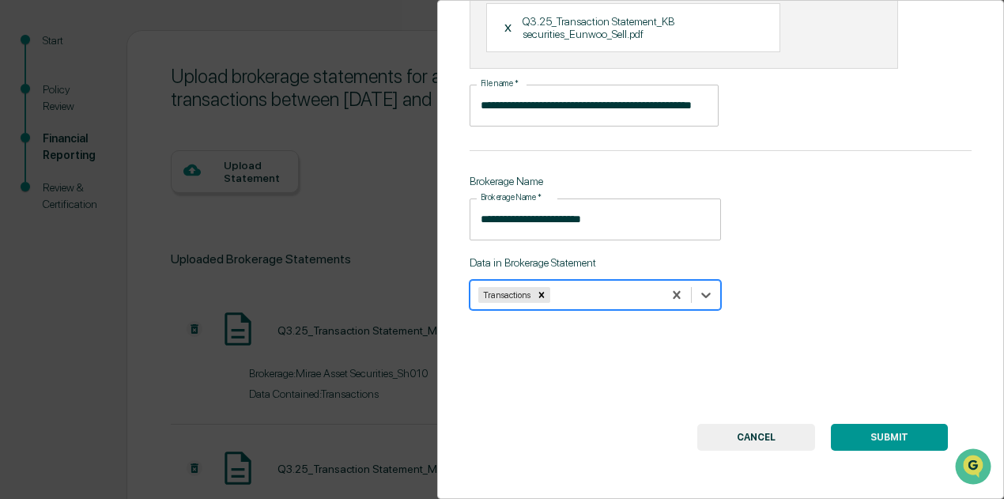
click at [783, 359] on div "**********" at bounding box center [720, 249] width 567 height 499
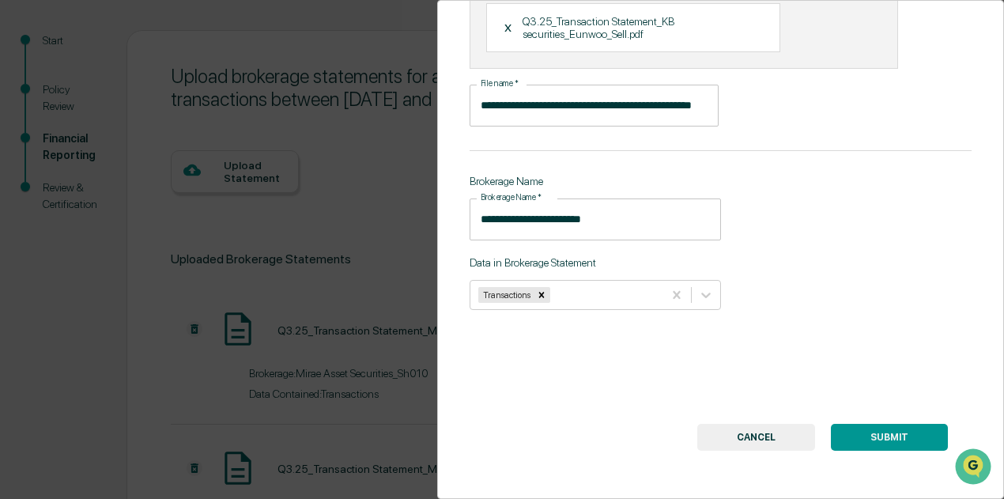
click at [885, 415] on div "**********" at bounding box center [720, 249] width 567 height 499
click at [886, 424] on button "SUBMIT" at bounding box center [889, 437] width 117 height 27
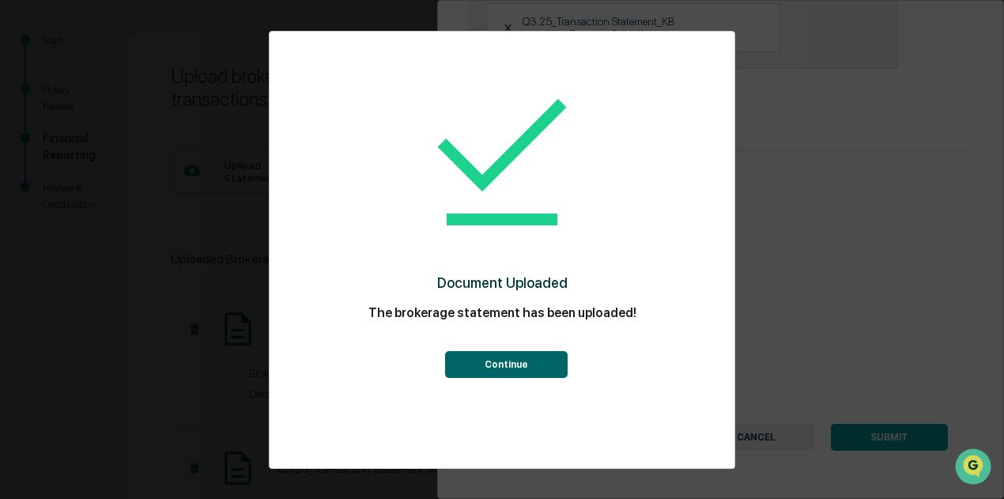
click at [497, 375] on button "Continue" at bounding box center [506, 364] width 123 height 27
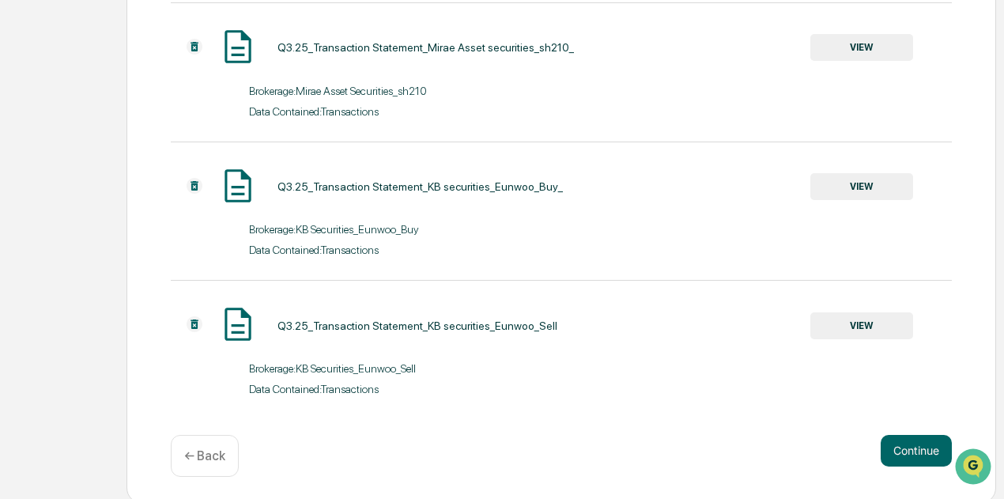
scroll to position [590, 0]
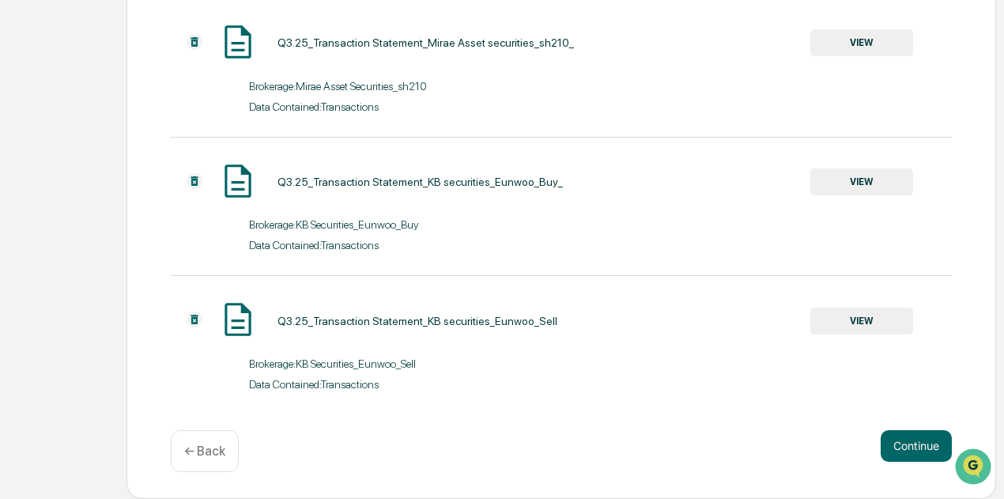
click at [896, 469] on div "Continue ← Back" at bounding box center [561, 451] width 781 height 42
click at [905, 444] on button "Continue" at bounding box center [916, 446] width 71 height 32
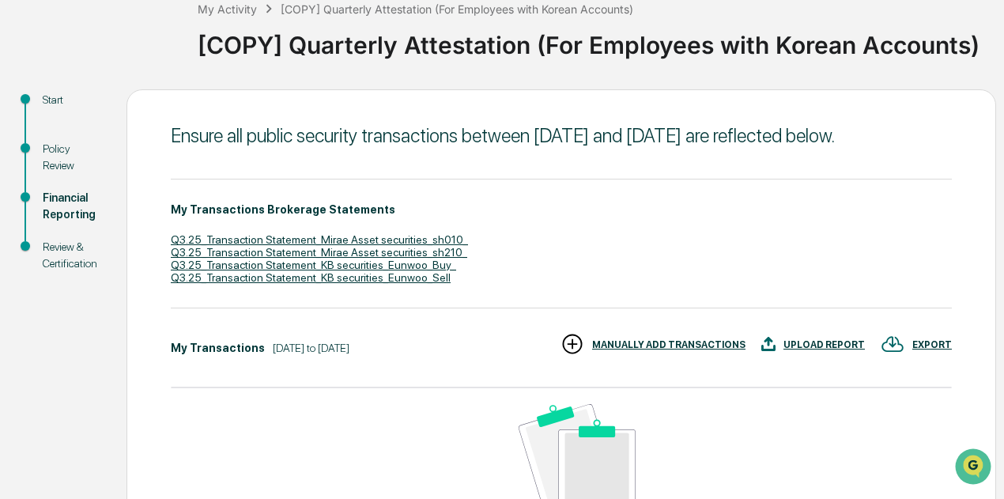
scroll to position [0, 0]
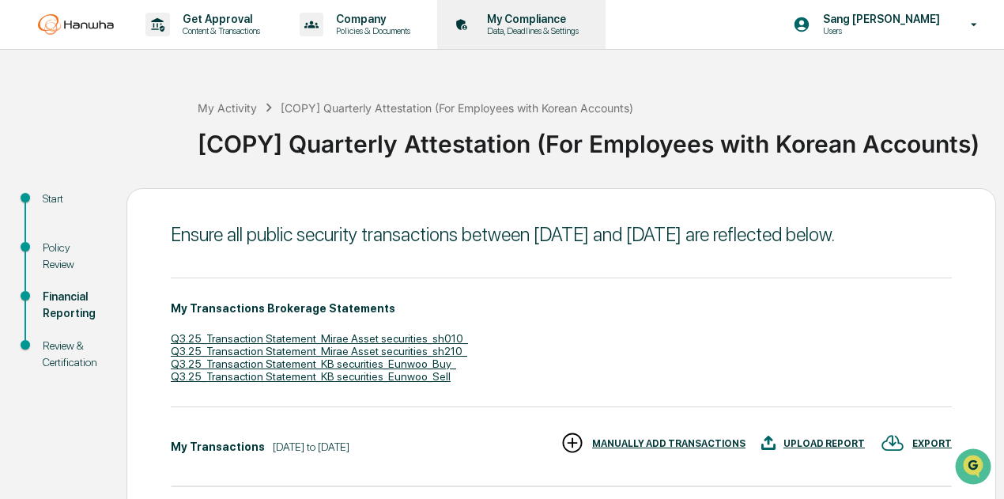
click at [528, 21] on p "My Compliance" at bounding box center [530, 19] width 112 height 13
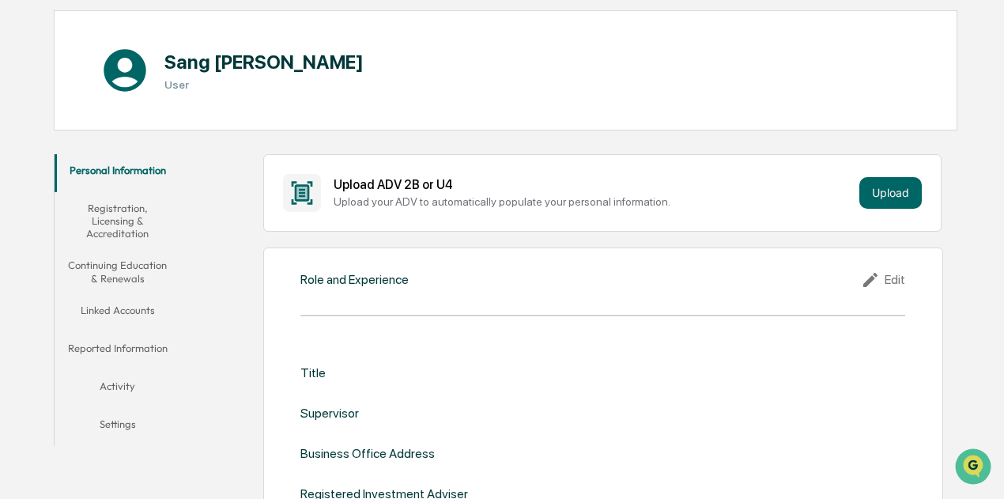
scroll to position [158, 0]
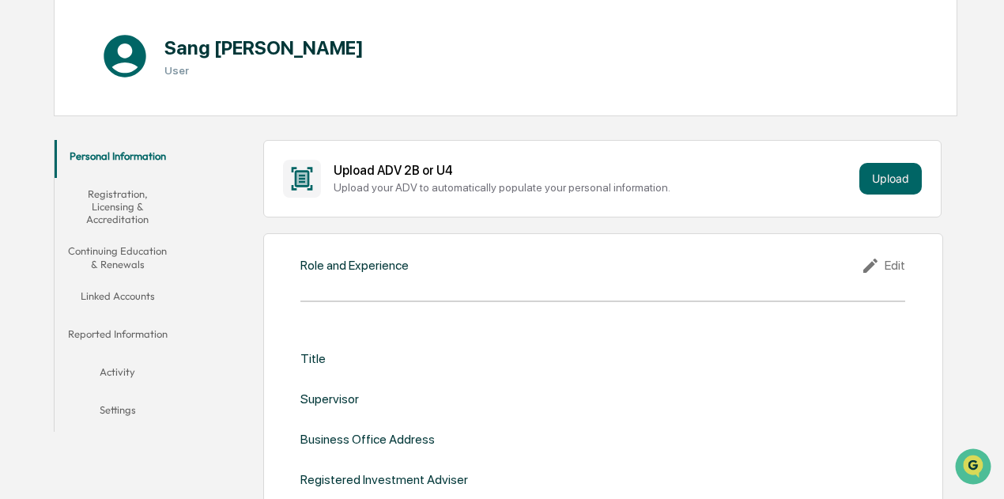
click at [136, 337] on button "Reported Information" at bounding box center [118, 337] width 126 height 38
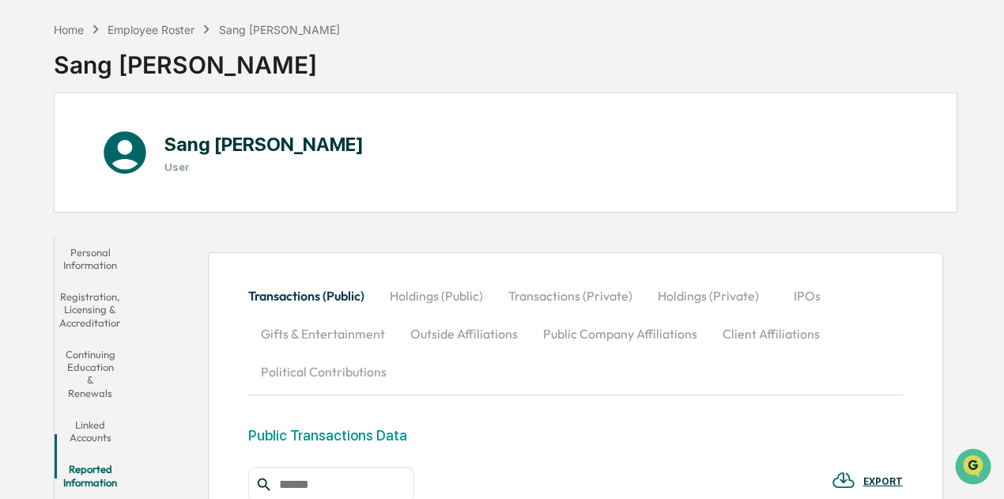
scroll to position [3, 0]
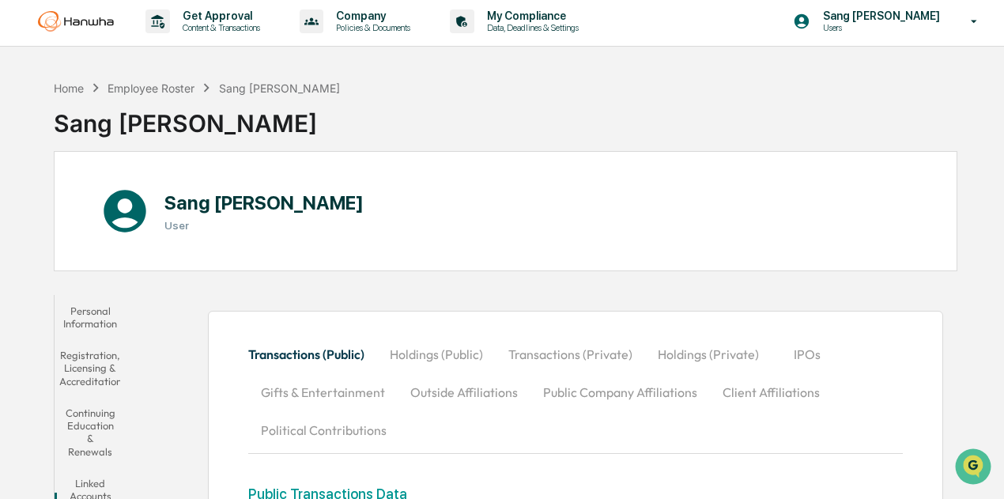
click at [645, 335] on button "Transactions (Private)" at bounding box center [570, 354] width 149 height 38
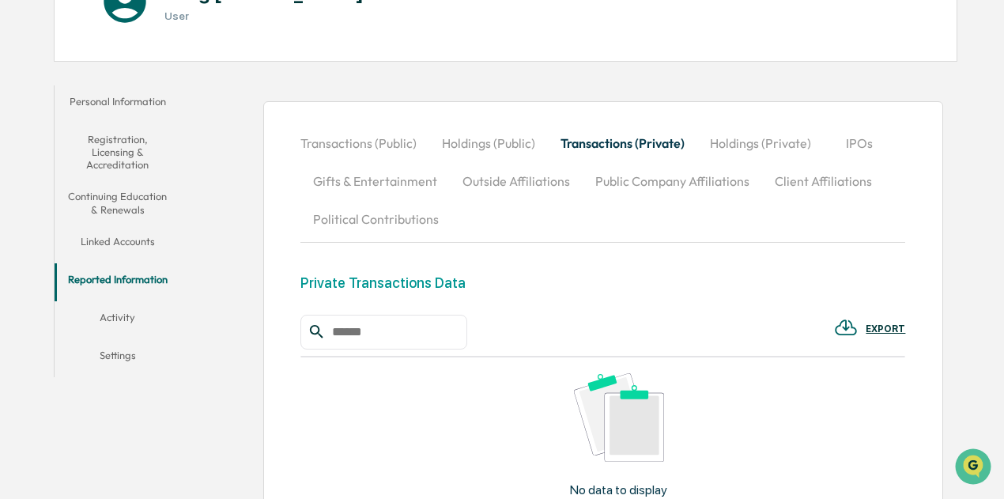
scroll to position [158, 0]
